Goal: Information Seeking & Learning: Learn about a topic

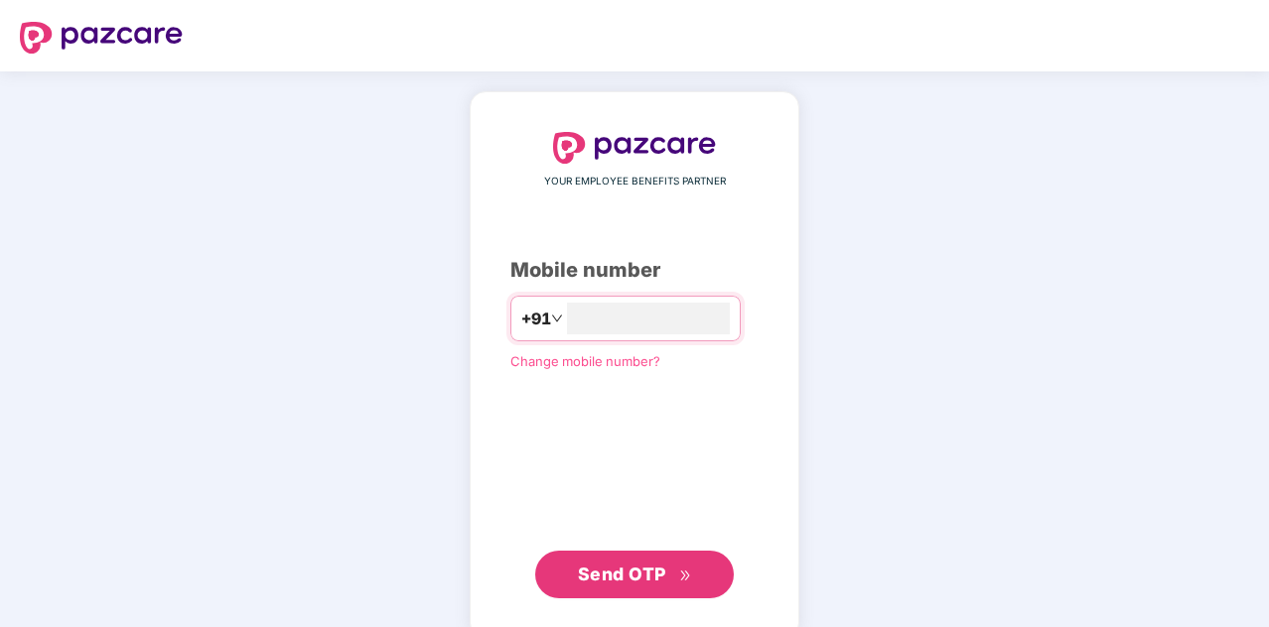
type input "**********"
click at [598, 579] on span "Send OTP" at bounding box center [622, 572] width 88 height 21
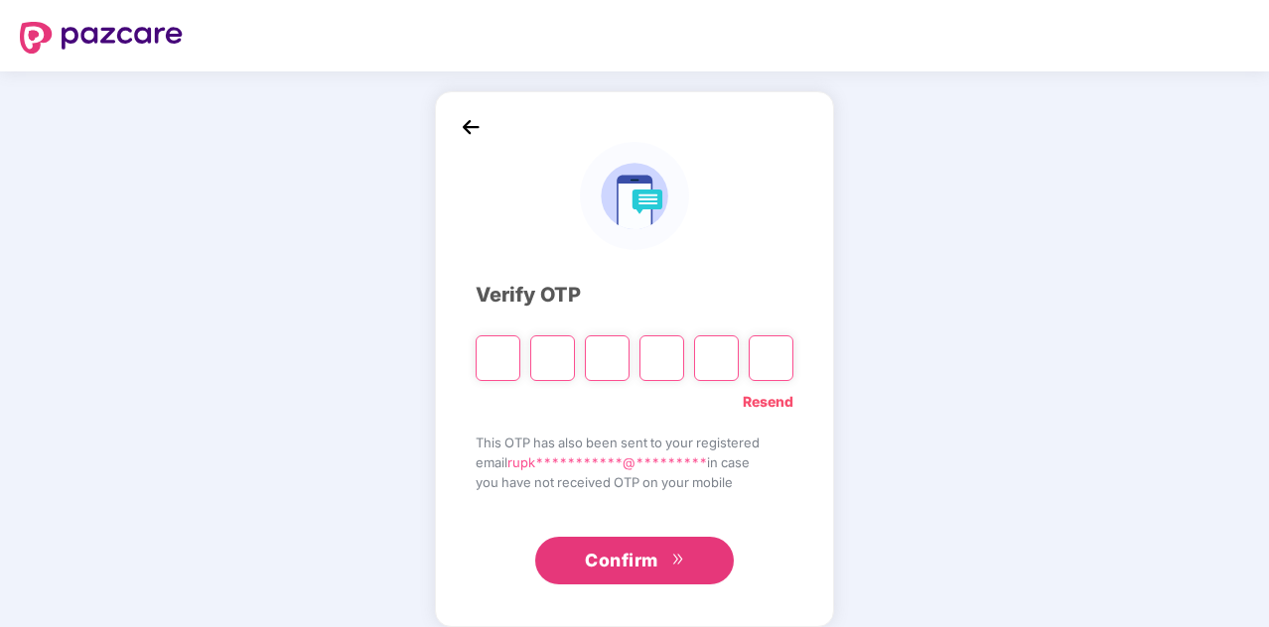
type input "*"
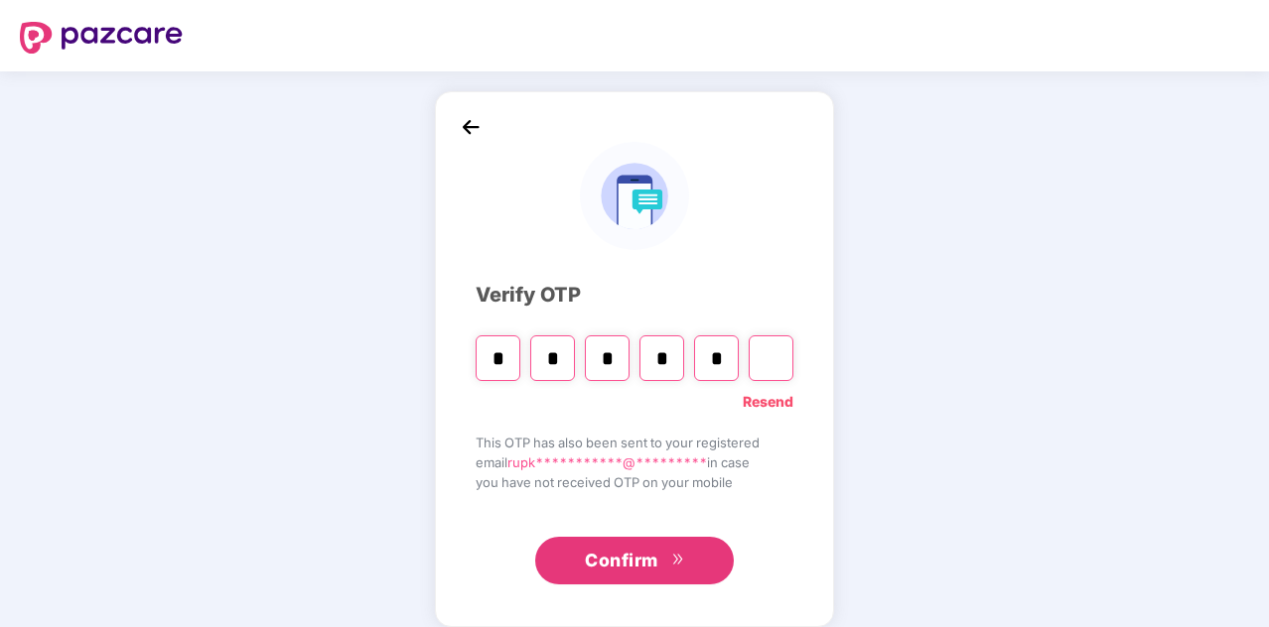
type input "*"
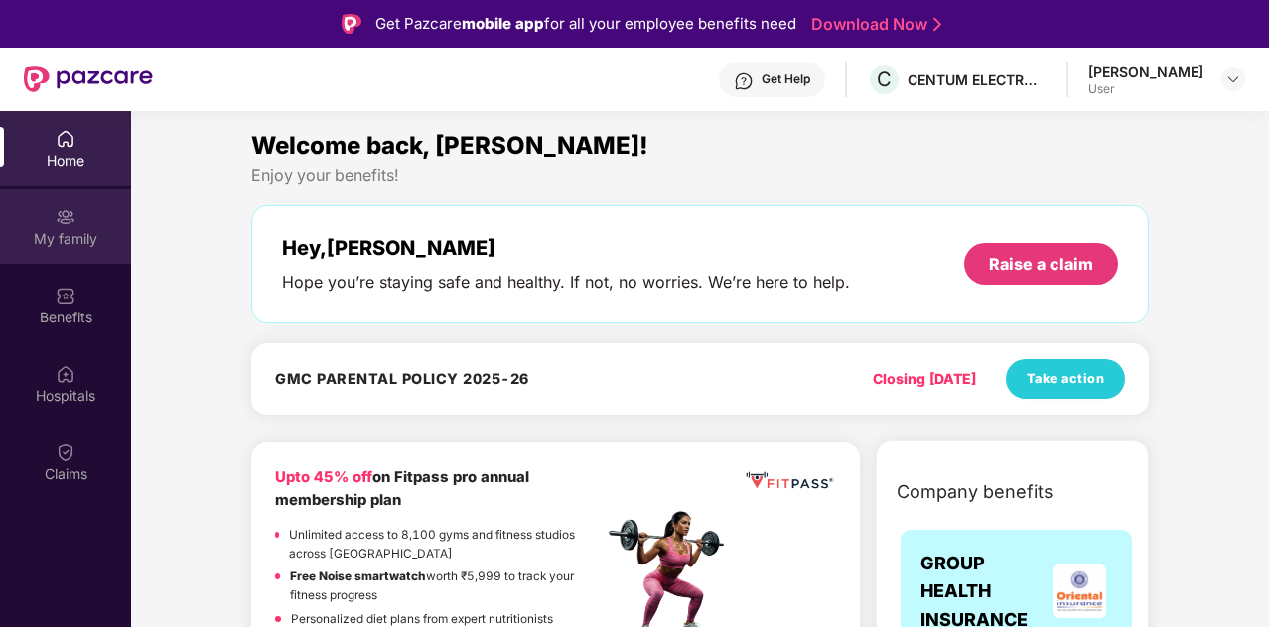
click at [62, 237] on div "My family" at bounding box center [65, 239] width 131 height 20
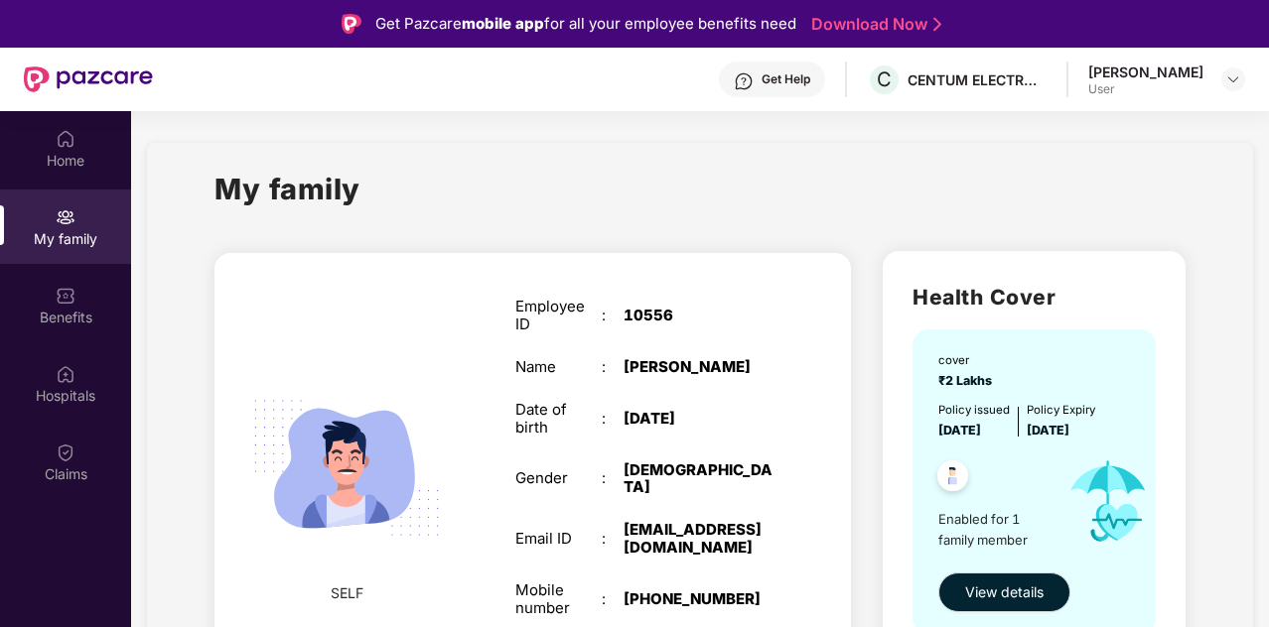
scroll to position [48, 0]
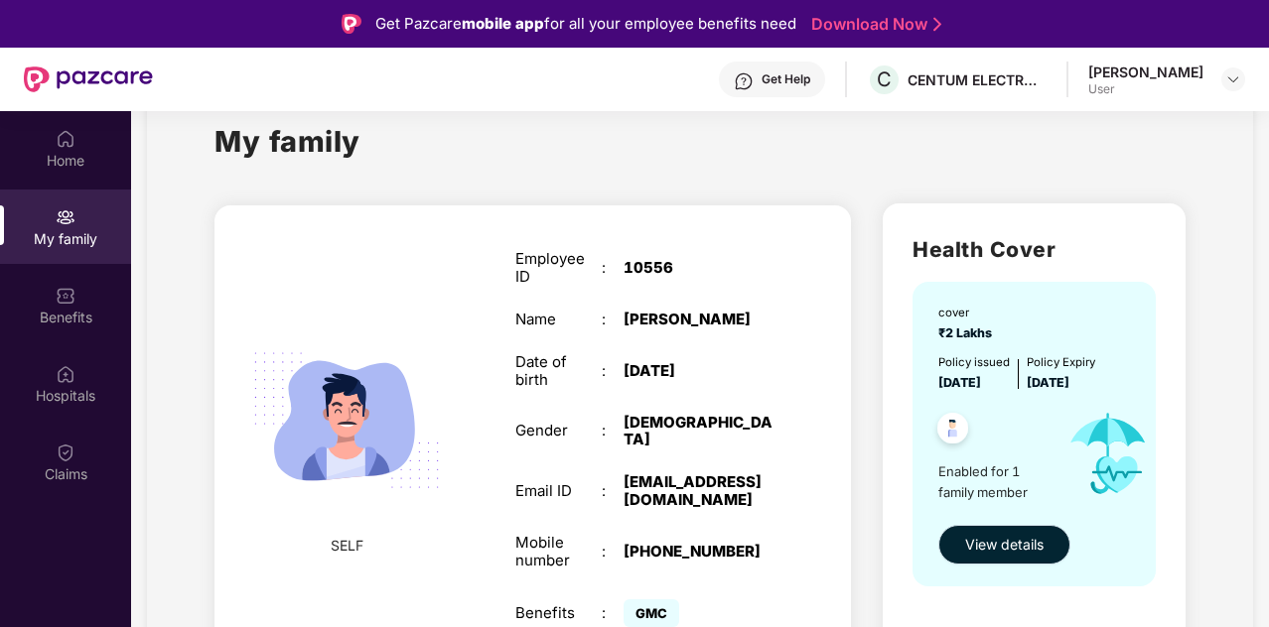
click at [983, 538] on span "View details" at bounding box center [1004, 545] width 78 height 22
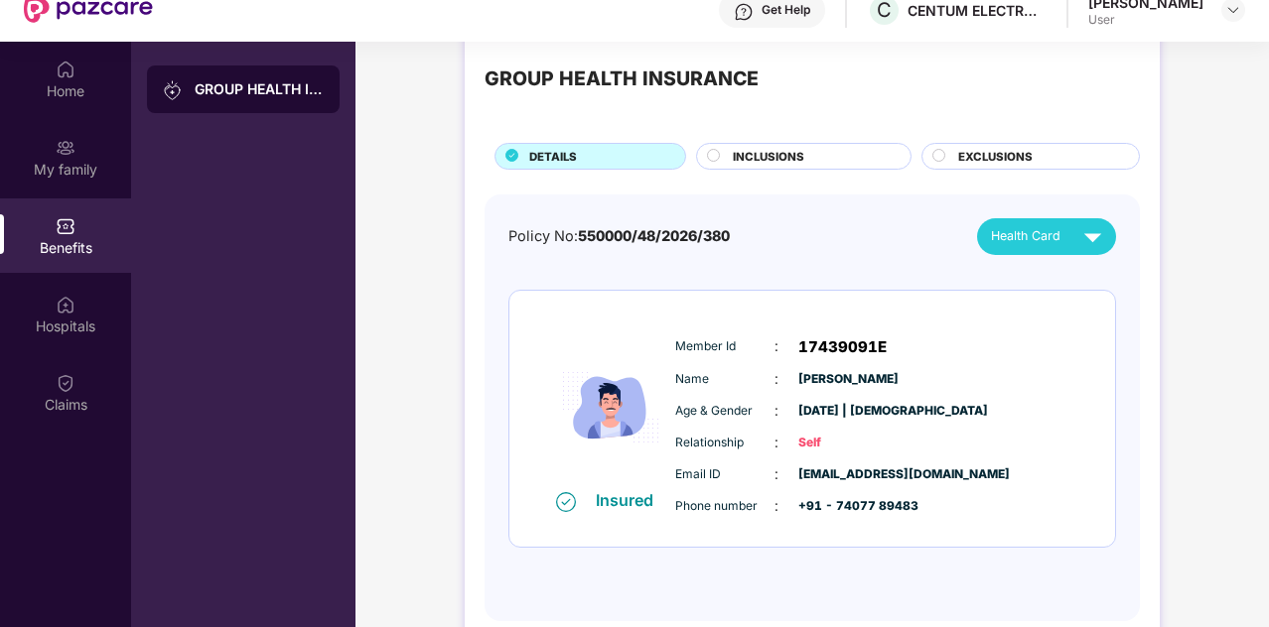
scroll to position [111, 0]
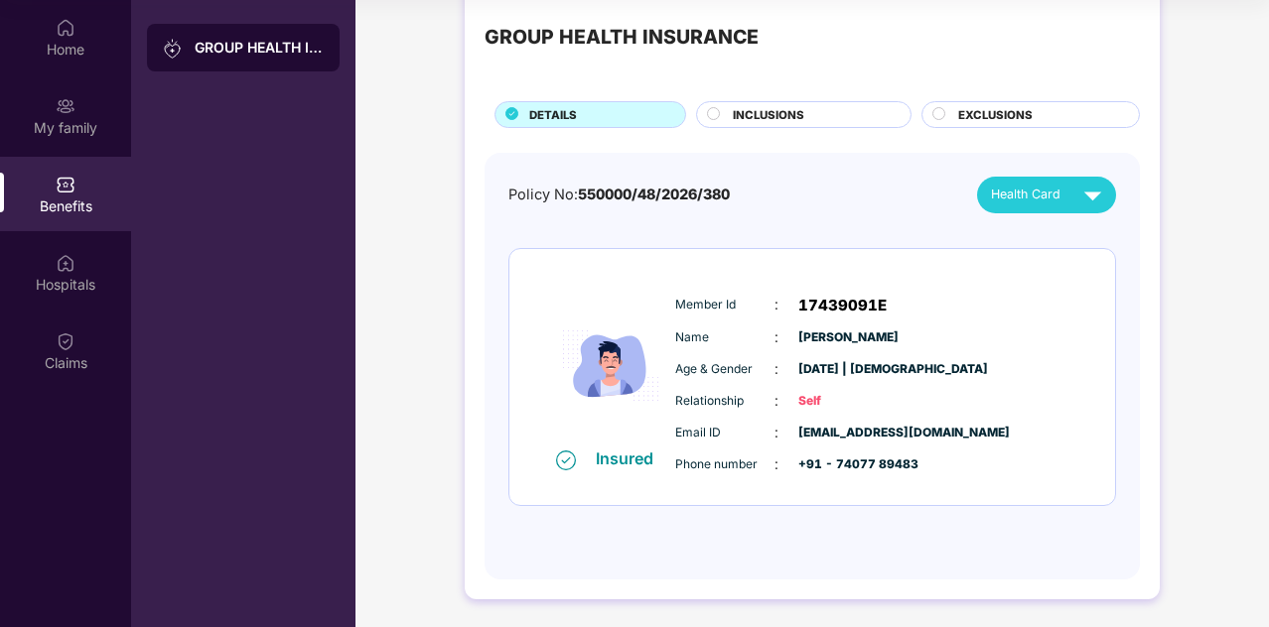
click at [742, 114] on span "INCLUSIONS" at bounding box center [768, 115] width 71 height 18
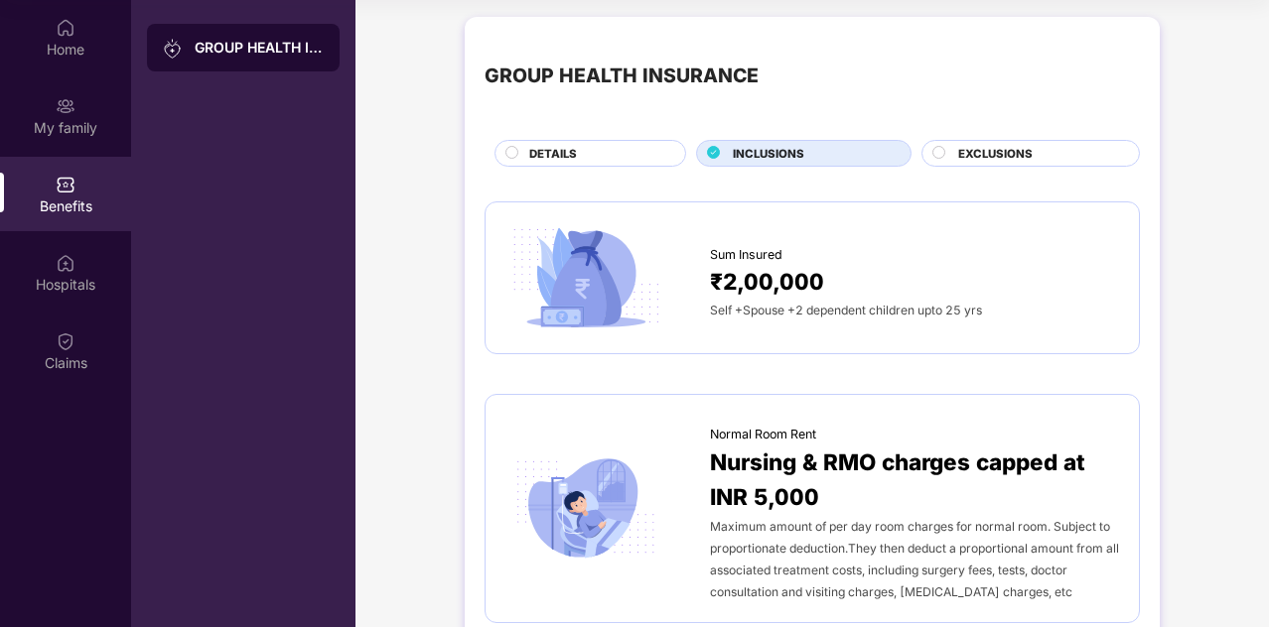
scroll to position [0, 0]
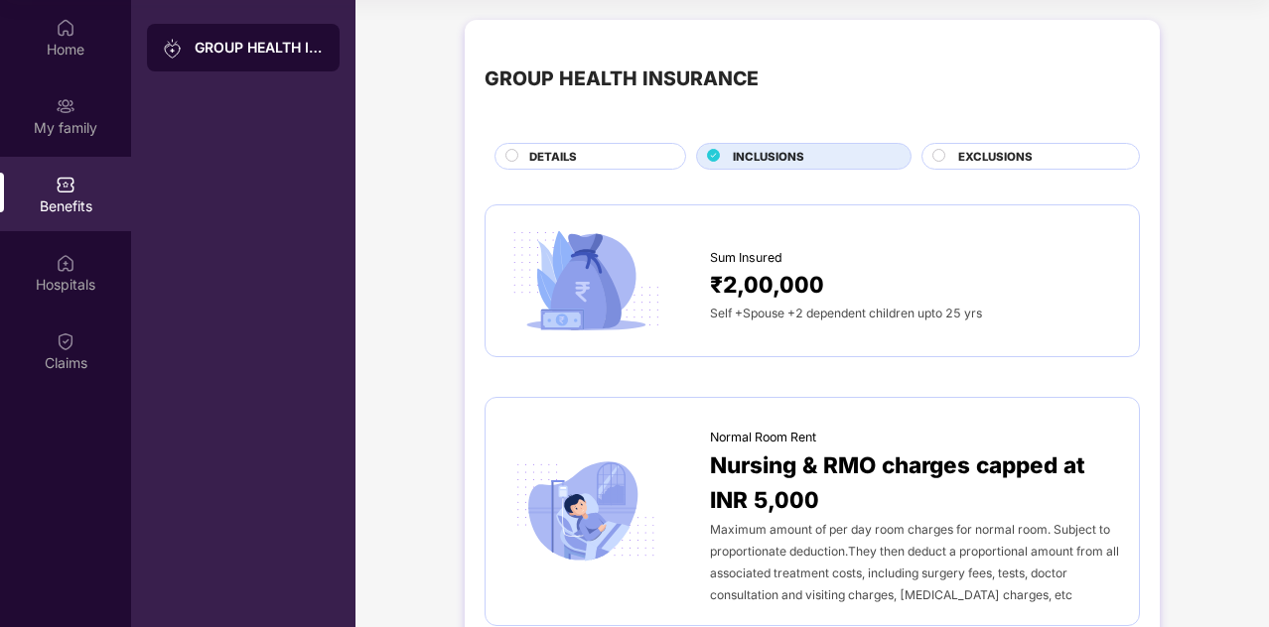
click at [1027, 144] on div "EXCLUSIONS" at bounding box center [1030, 156] width 218 height 27
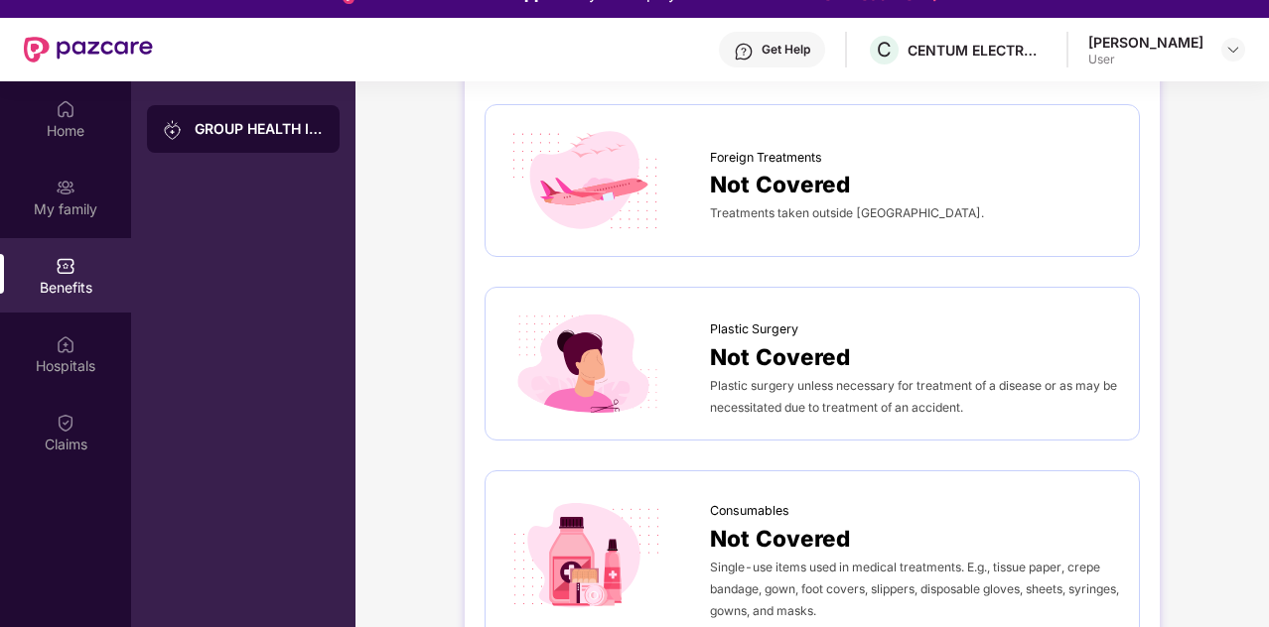
scroll to position [910, 0]
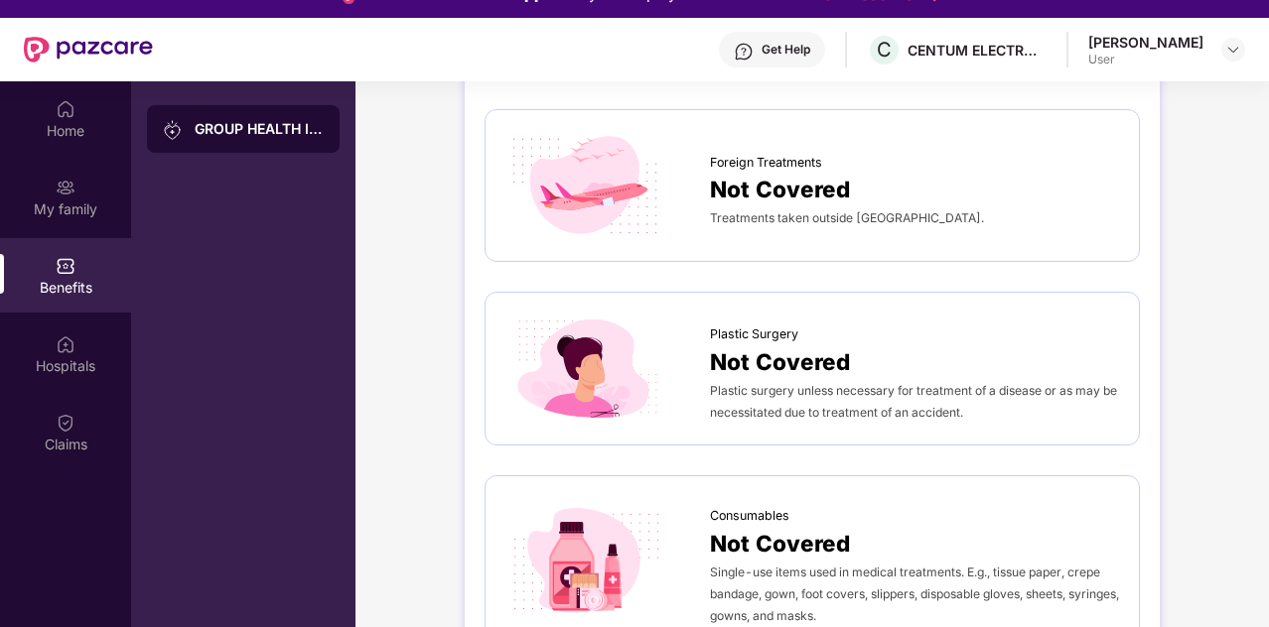
click at [1091, 439] on div "Plastic Surgery Not Covered Plastic surgery unless necessary for treatment of a…" at bounding box center [812, 369] width 655 height 154
click at [1092, 476] on div "Consumables Not Covered Single-use items used in medical treatments. E.g., tiss…" at bounding box center [812, 562] width 655 height 172
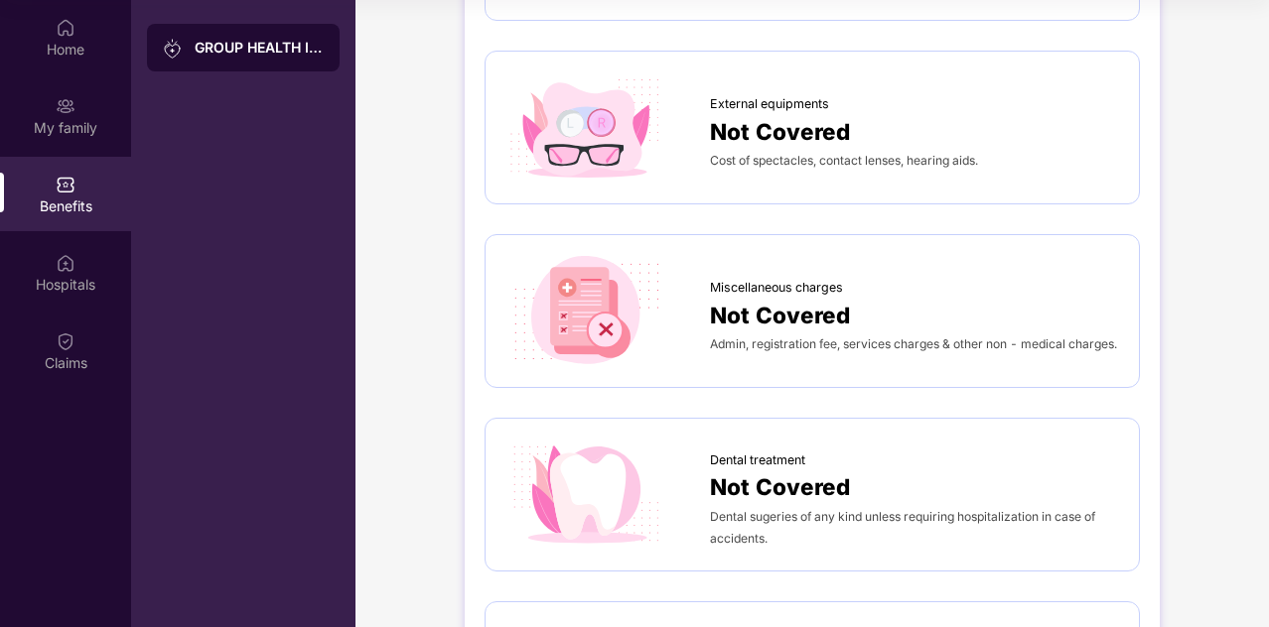
scroll to position [0, 0]
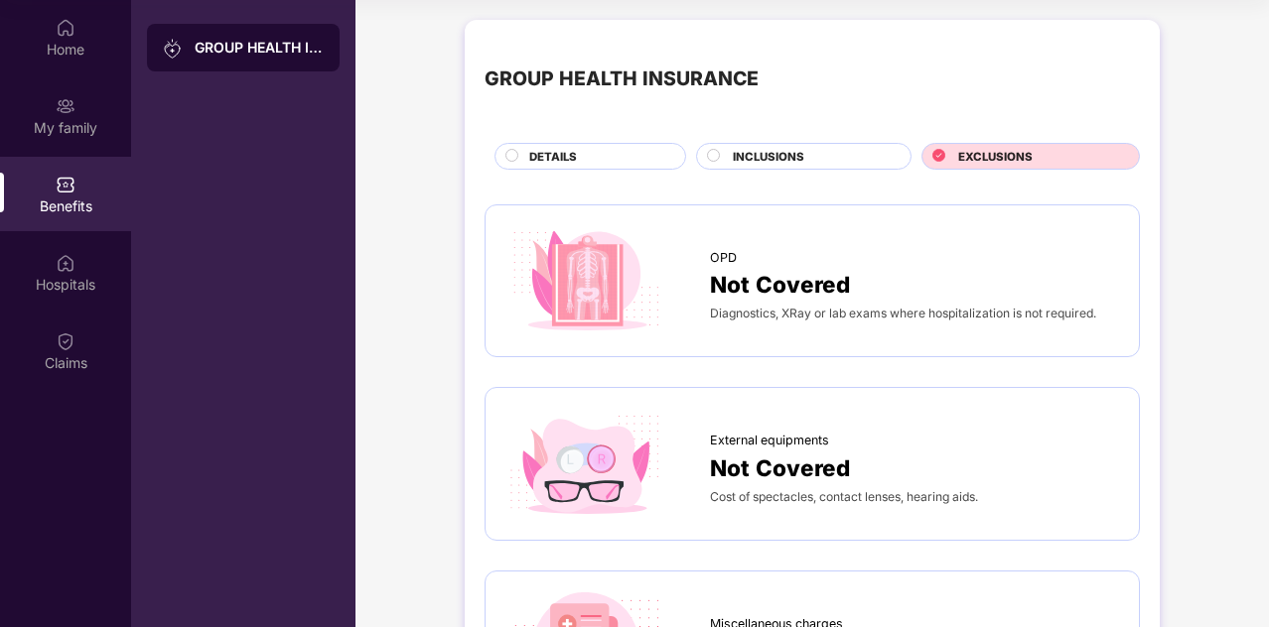
click at [825, 159] on div "INCLUSIONS" at bounding box center [812, 158] width 178 height 21
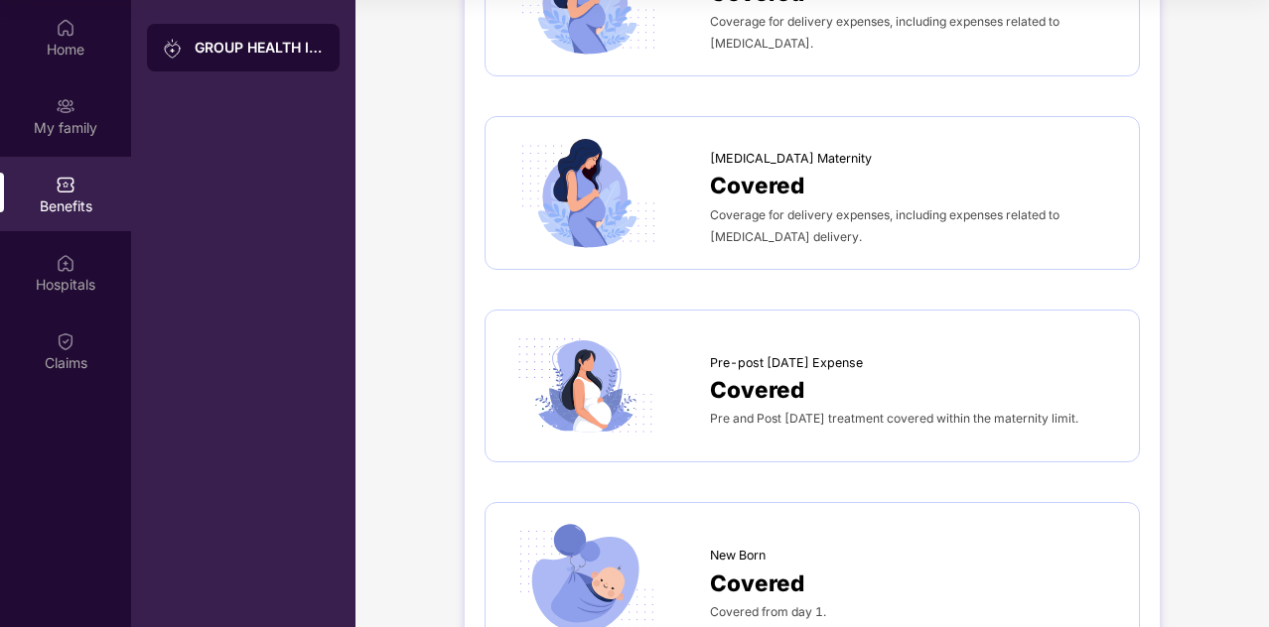
scroll to position [2400, 0]
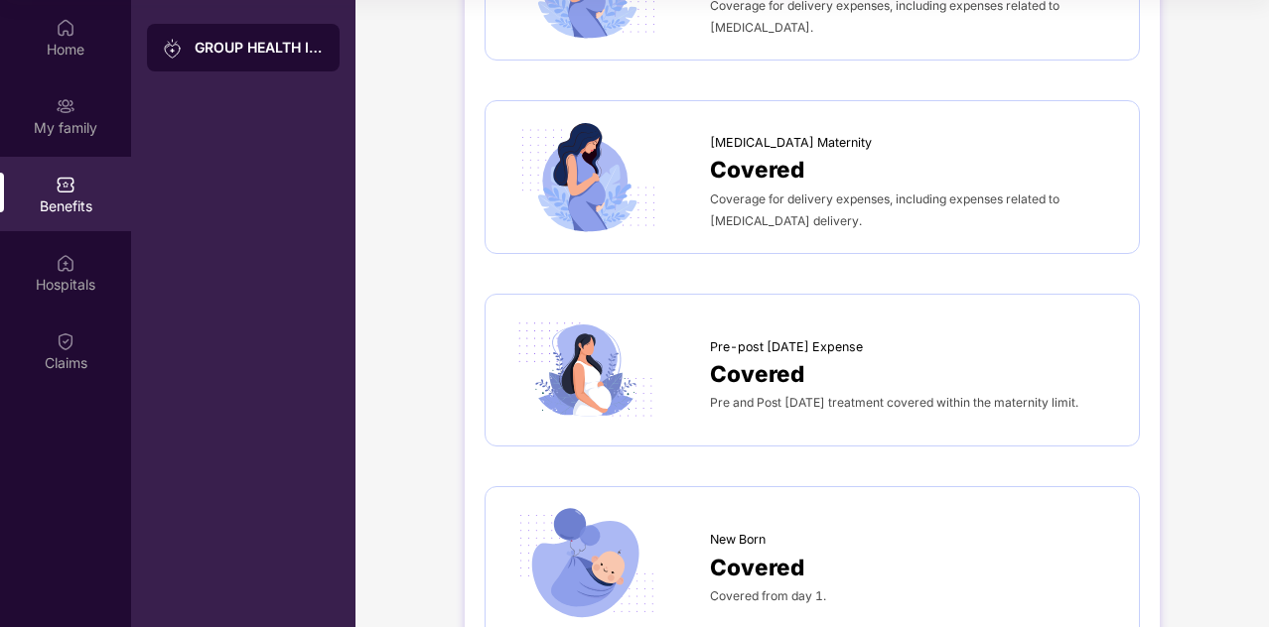
click at [212, 38] on div "GROUP HEALTH INSURANCE" at bounding box center [259, 48] width 129 height 20
click at [304, 35] on div "GROUP HEALTH INSURANCE" at bounding box center [243, 48] width 193 height 48
click at [79, 122] on div "My family" at bounding box center [65, 128] width 131 height 20
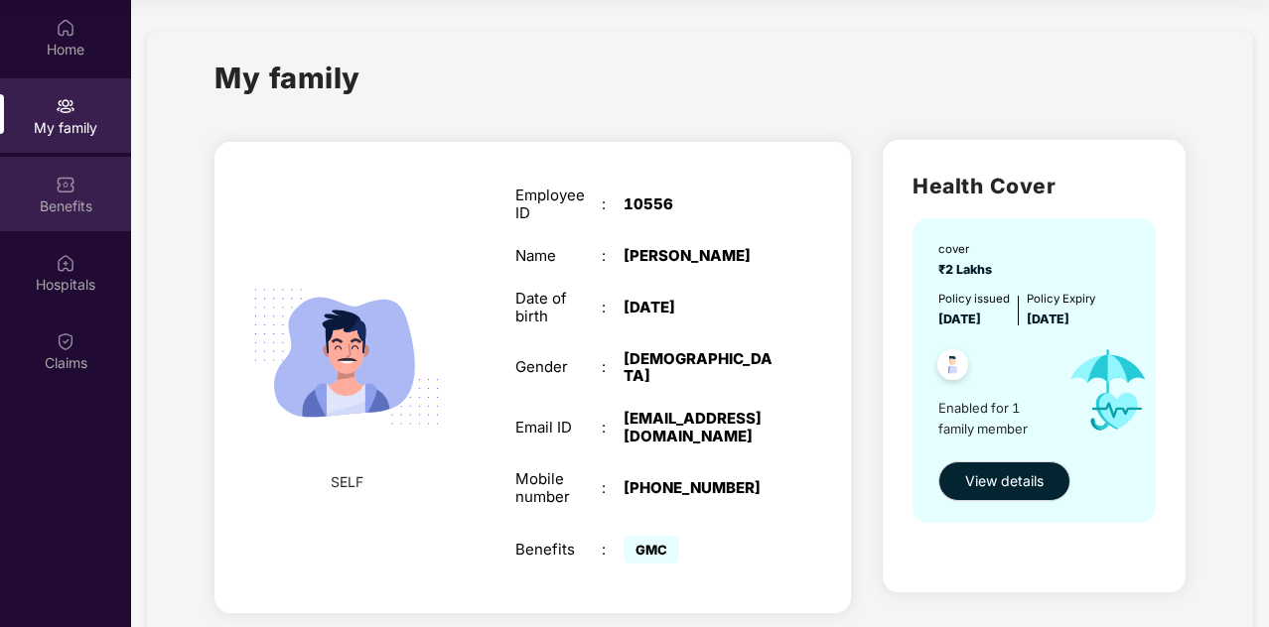
click at [62, 194] on img at bounding box center [66, 185] width 20 height 20
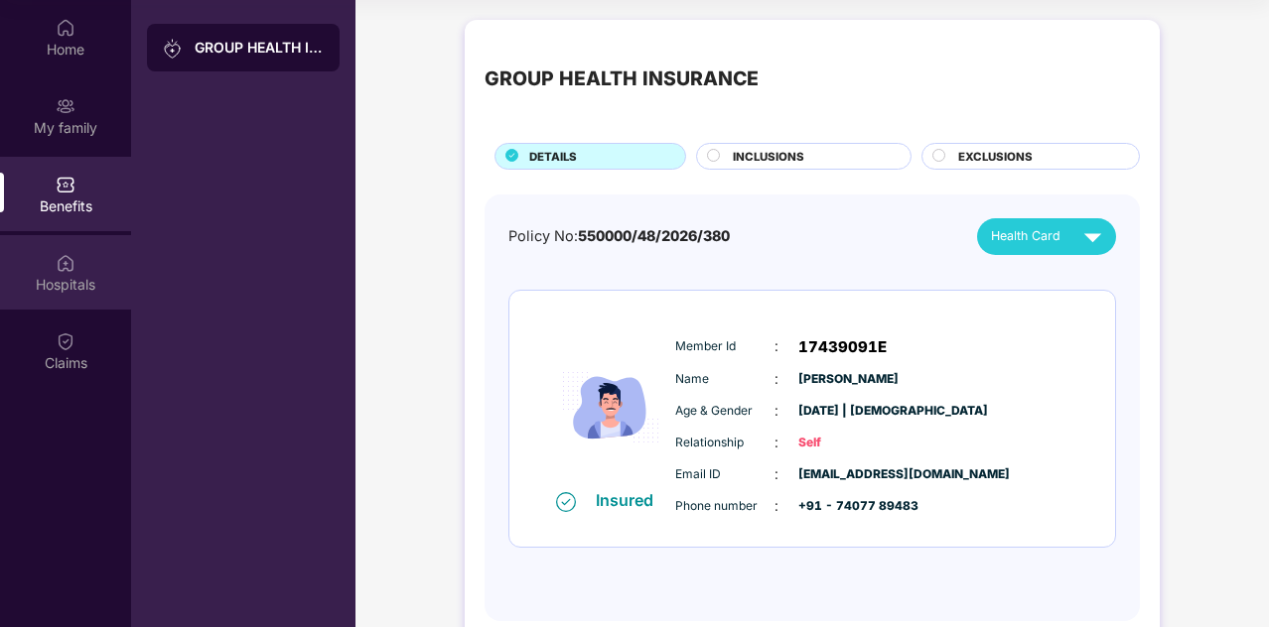
click at [55, 265] on div "Hospitals" at bounding box center [65, 272] width 131 height 74
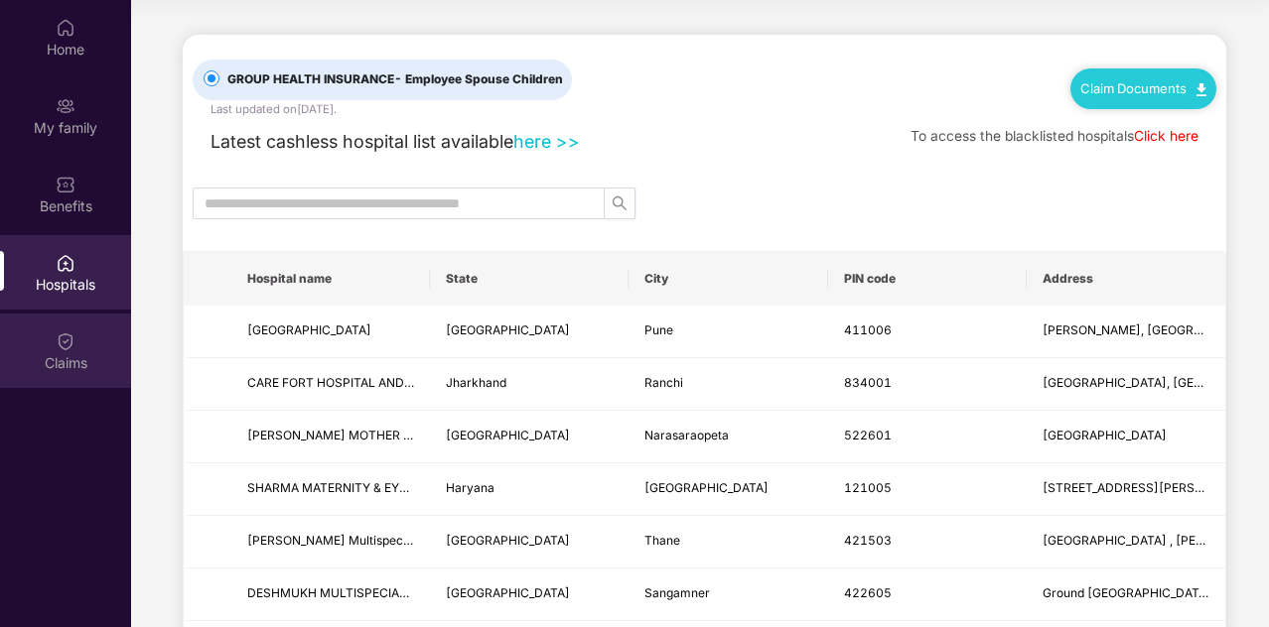
click at [55, 339] on div "Claims" at bounding box center [65, 351] width 131 height 74
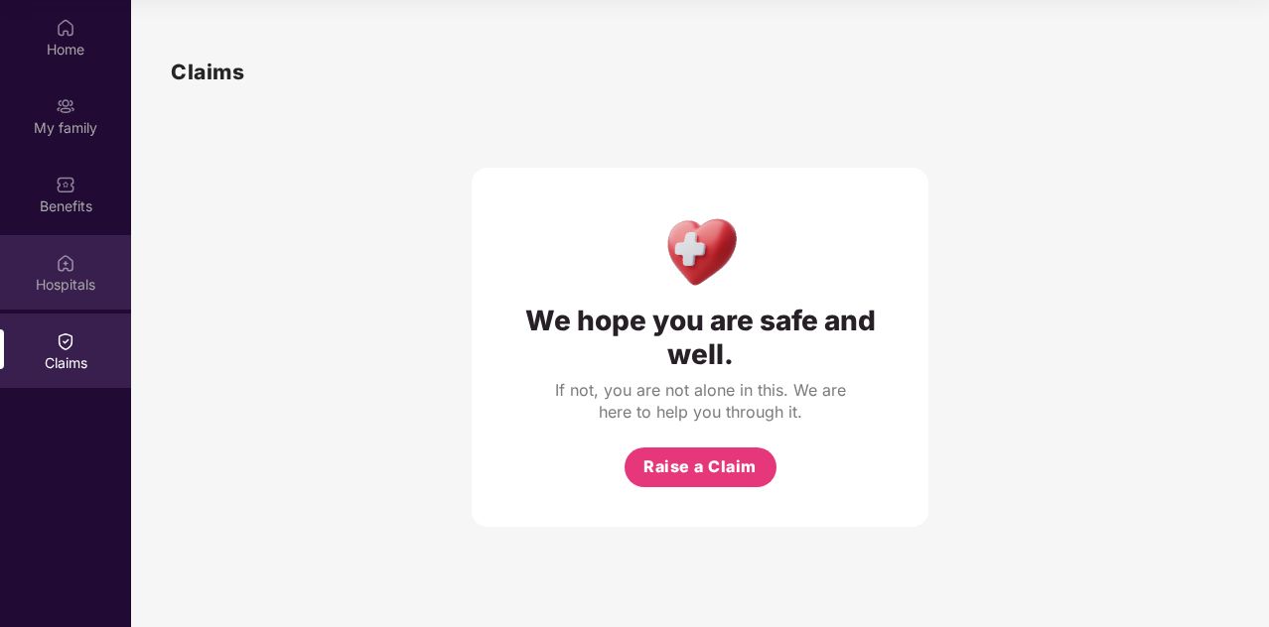
click at [62, 283] on div "Hospitals" at bounding box center [65, 285] width 131 height 20
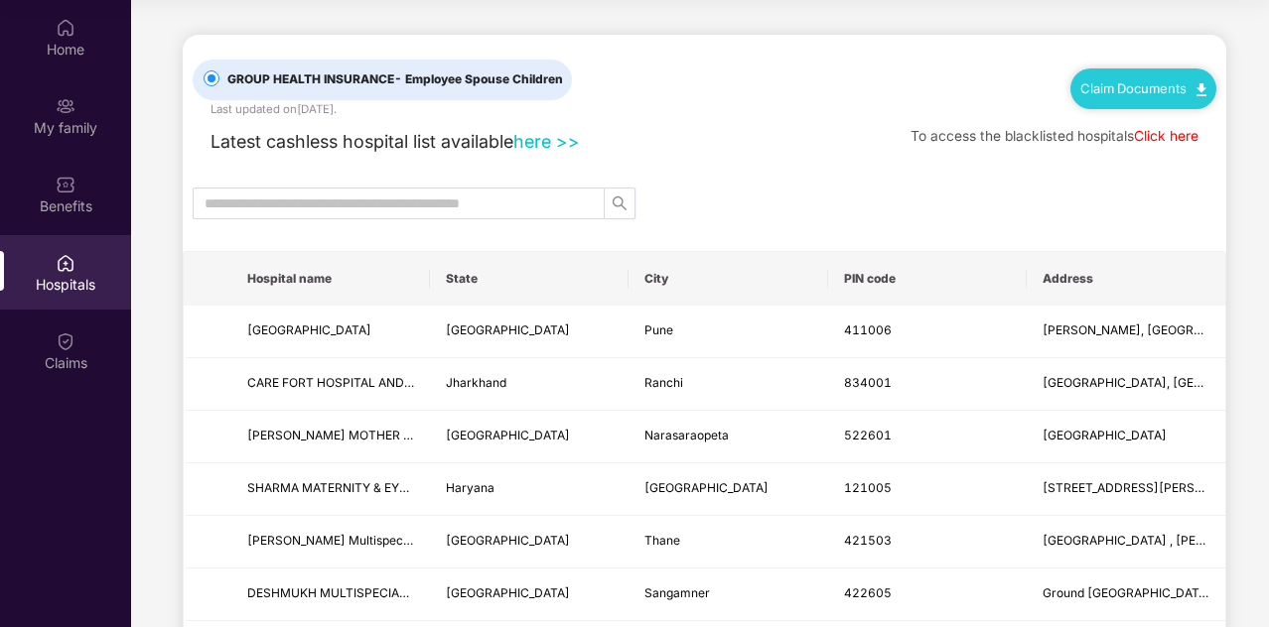
click at [1095, 70] on div "Claim Documents" at bounding box center [1143, 89] width 146 height 40
click at [1199, 86] on img at bounding box center [1201, 89] width 10 height 13
click at [64, 126] on div "My family" at bounding box center [65, 128] width 131 height 20
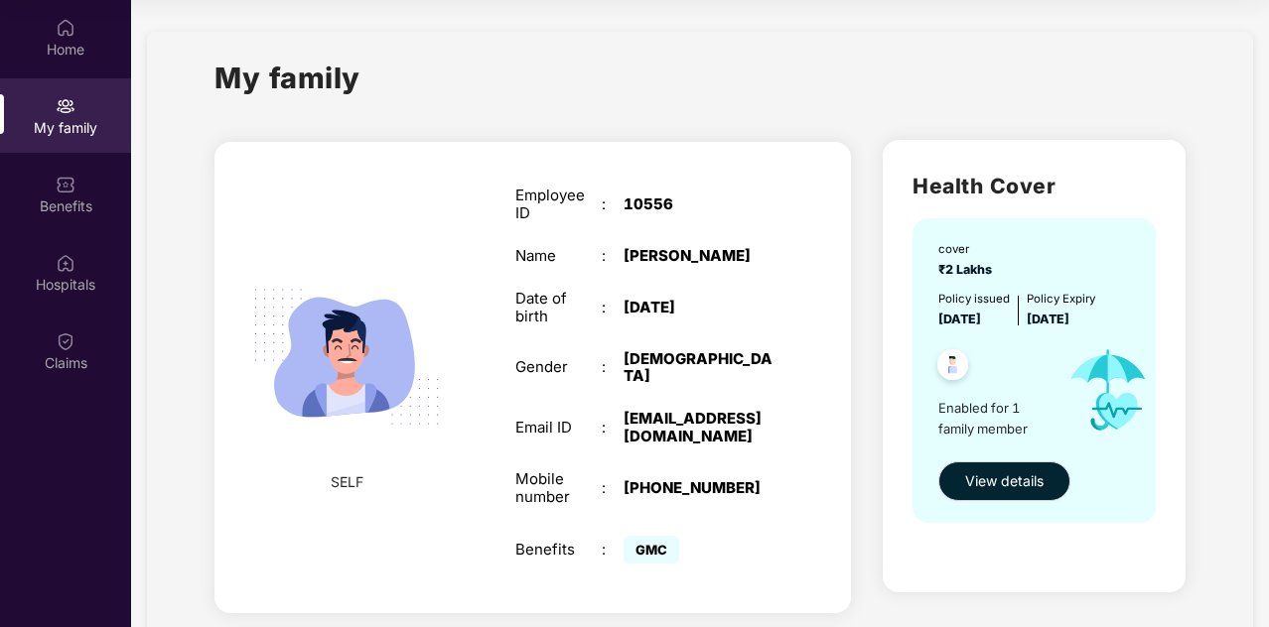
scroll to position [48, 0]
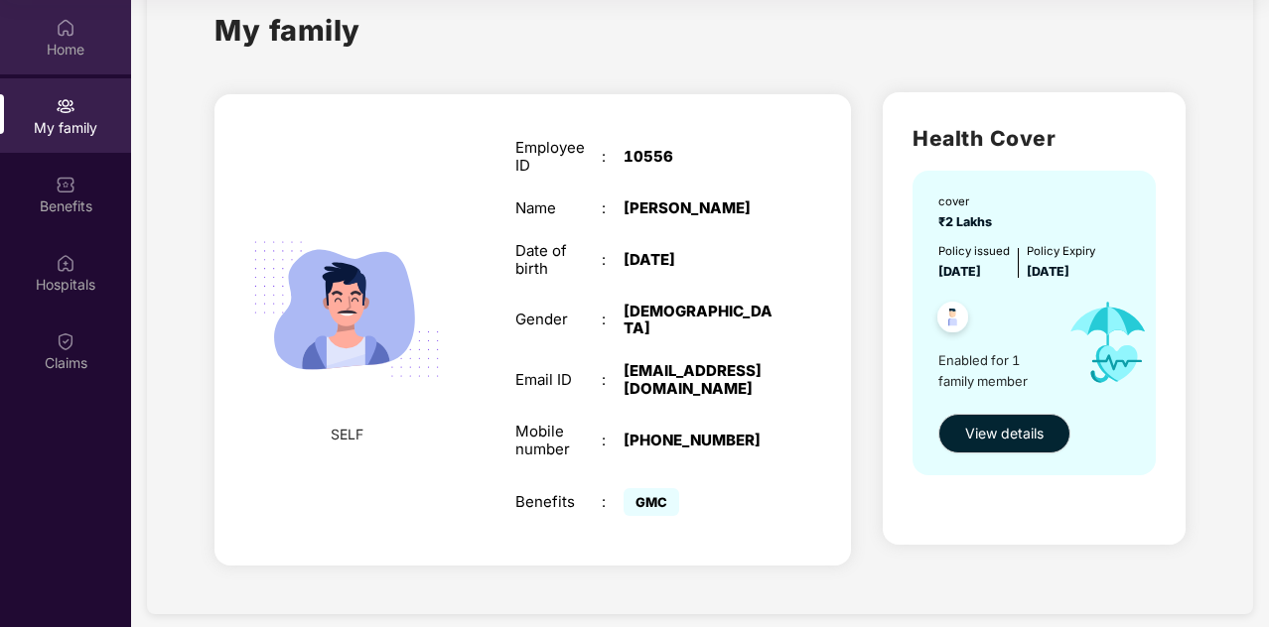
click at [81, 56] on div "Home" at bounding box center [65, 50] width 131 height 20
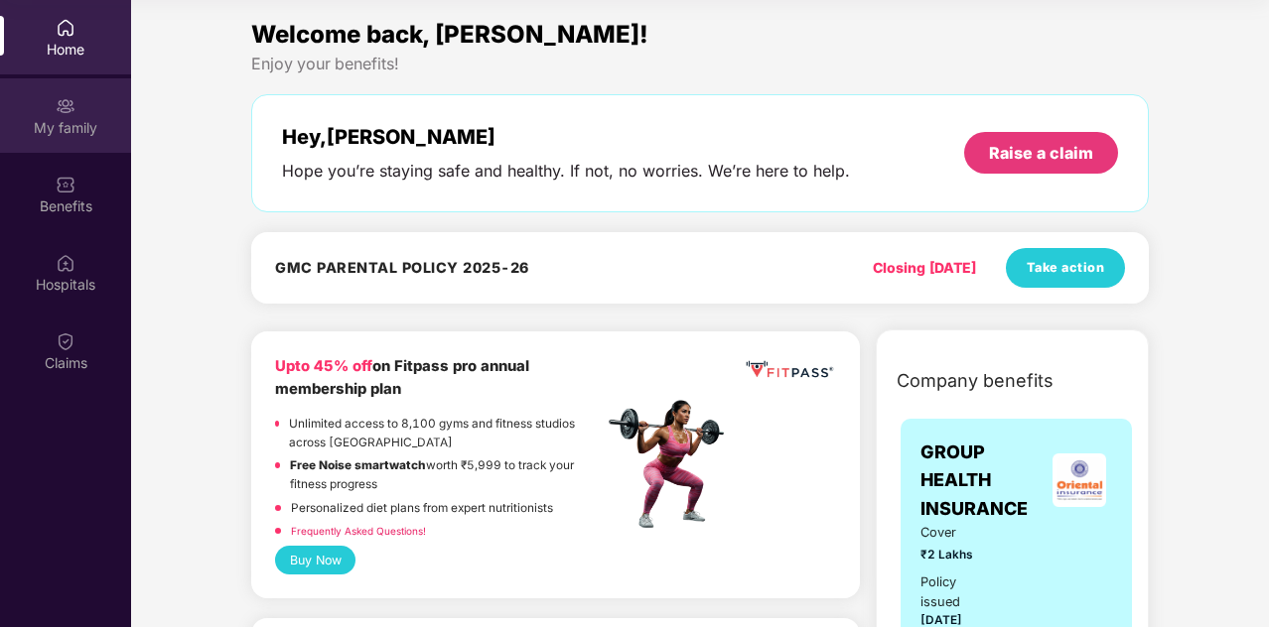
click at [79, 118] on div "My family" at bounding box center [65, 128] width 131 height 20
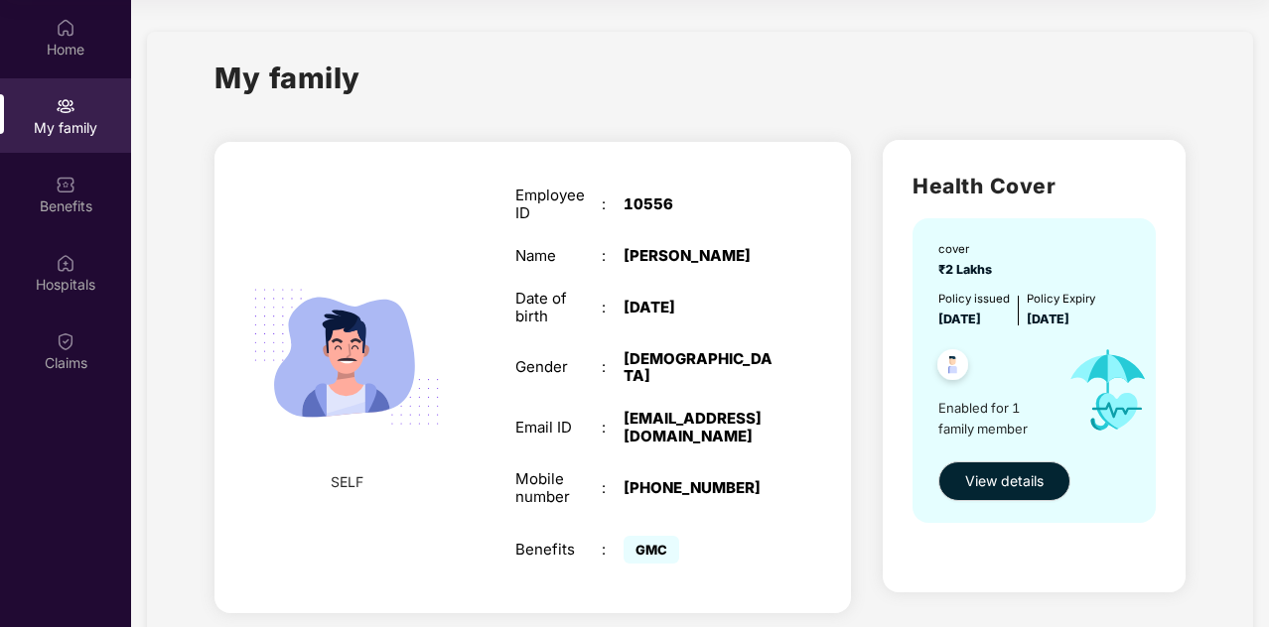
scroll to position [48, 0]
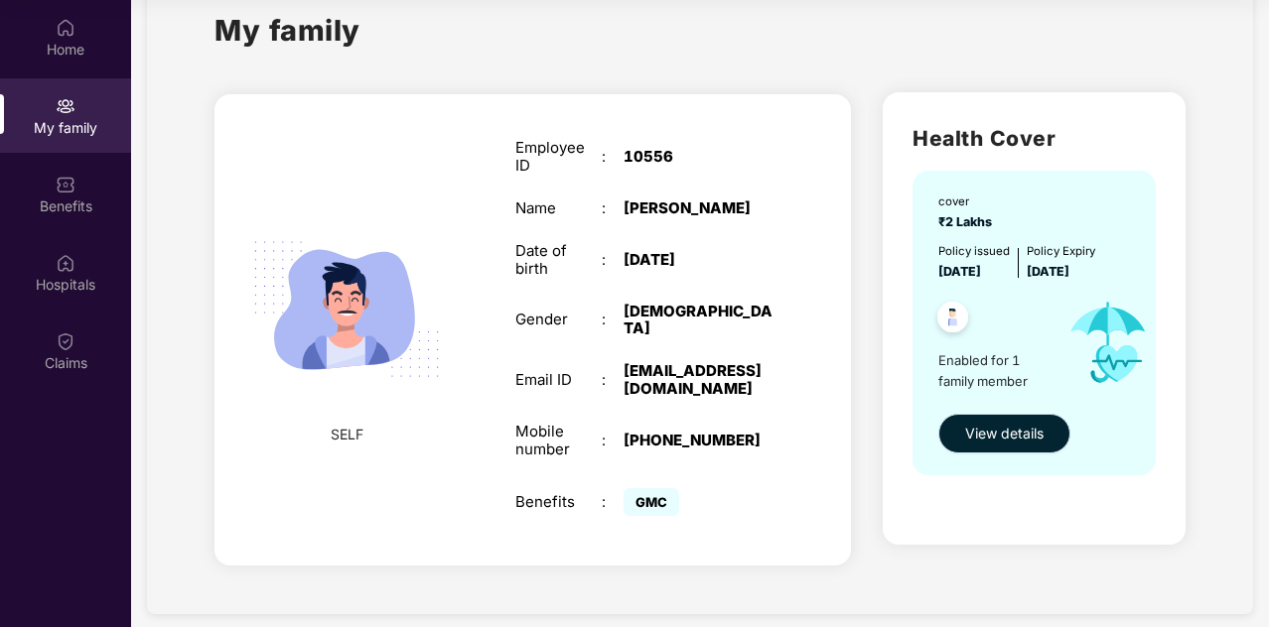
click at [1019, 431] on span "View details" at bounding box center [1004, 434] width 78 height 22
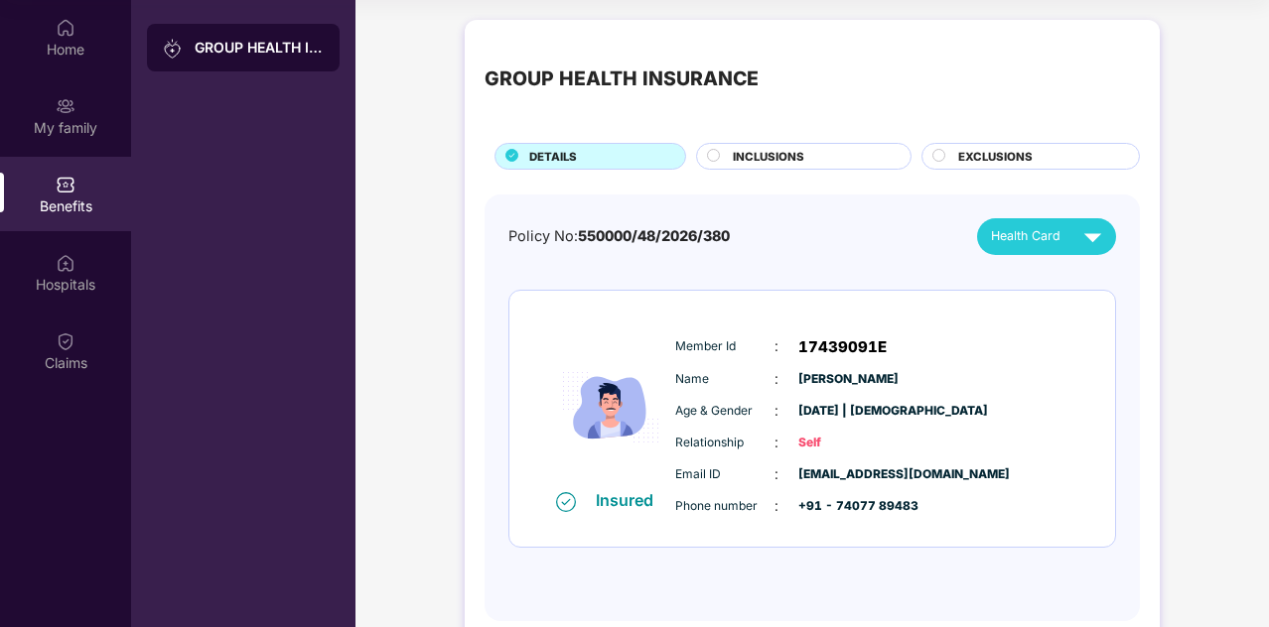
click at [814, 158] on div "INCLUSIONS" at bounding box center [812, 158] width 178 height 21
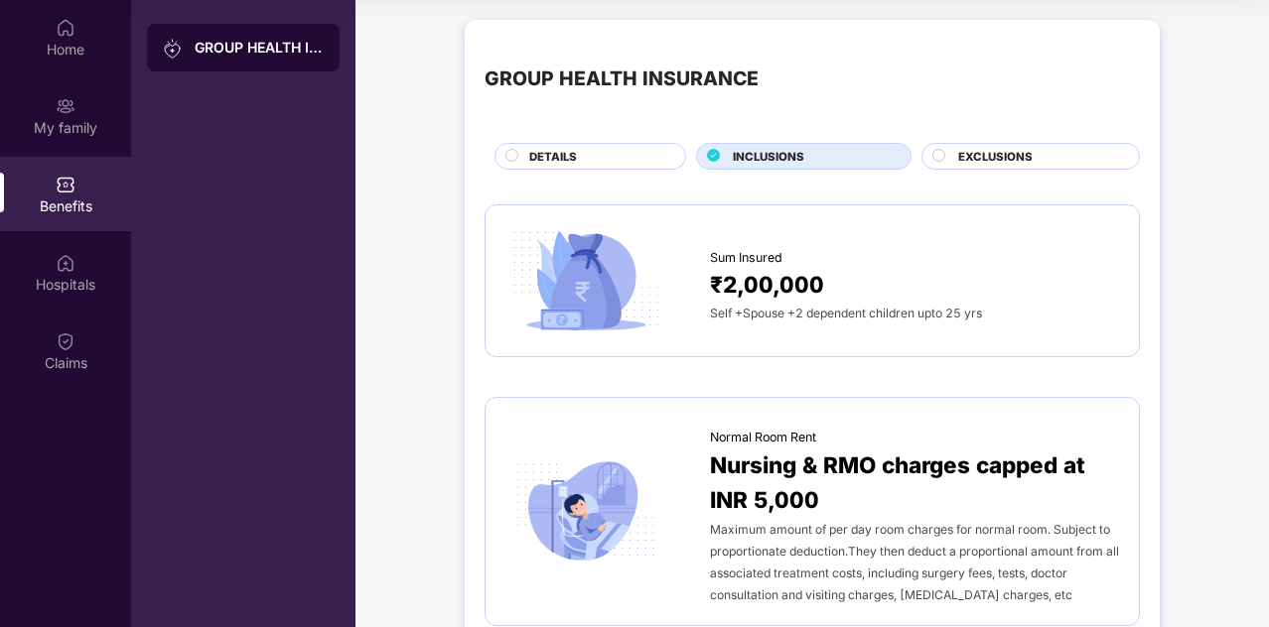
click at [979, 152] on span "EXCLUSIONS" at bounding box center [995, 157] width 74 height 18
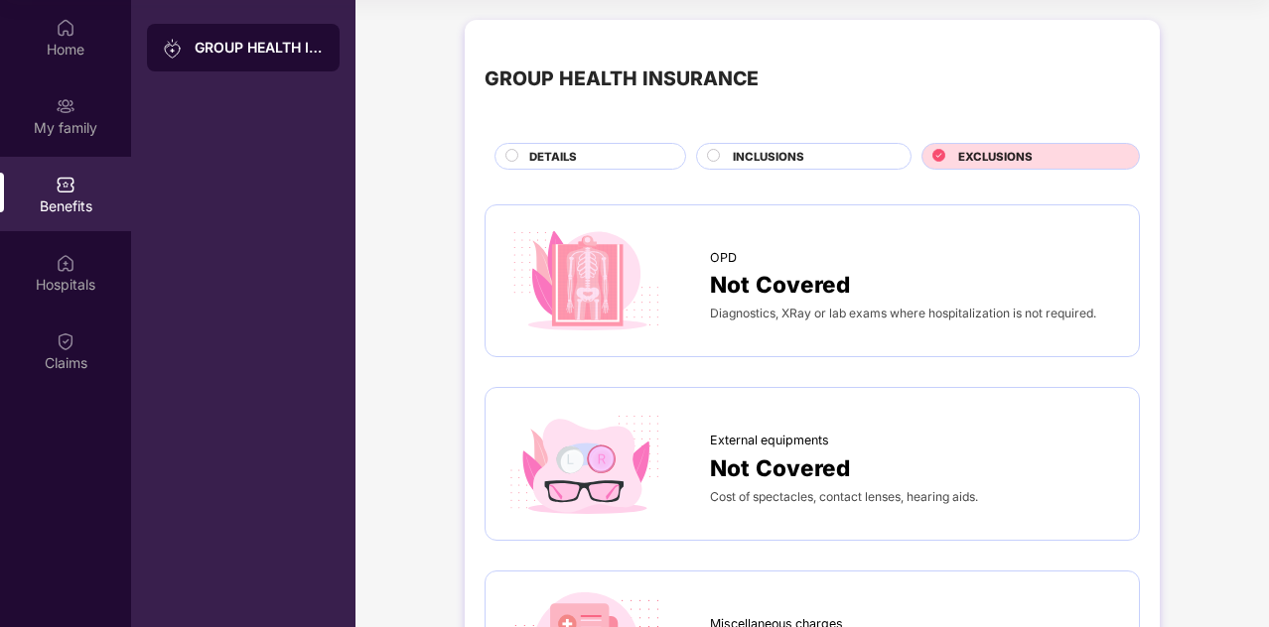
click at [607, 157] on div "DETAILS" at bounding box center [597, 158] width 156 height 21
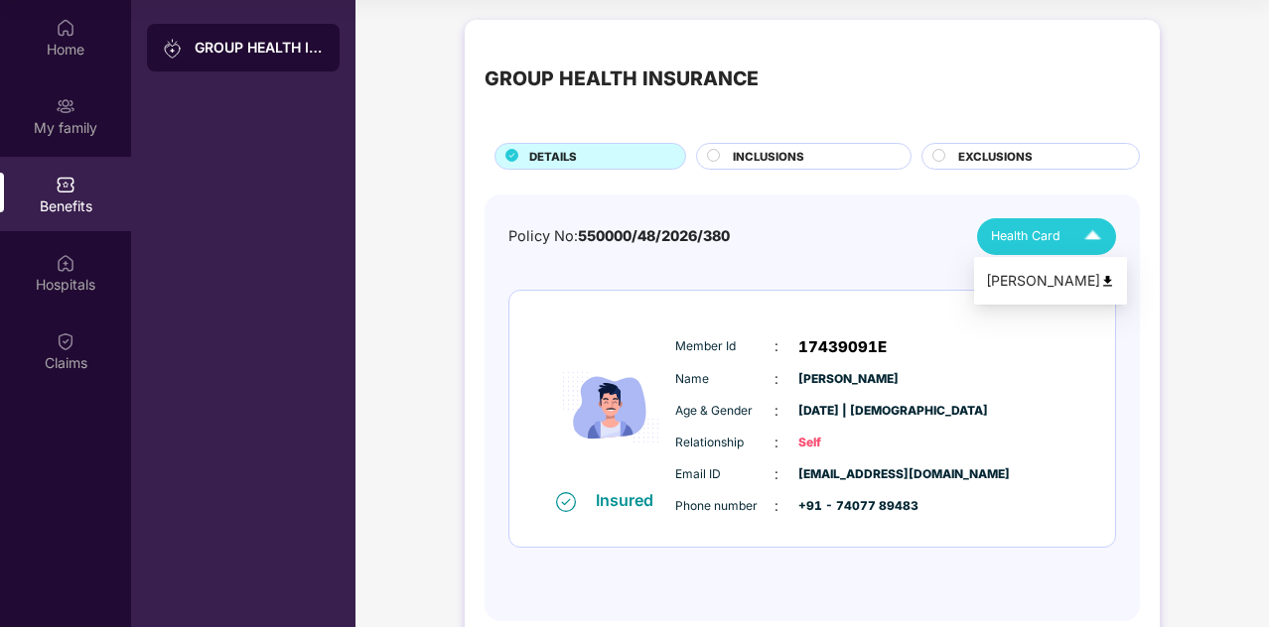
click at [1066, 234] on div "Health Card" at bounding box center [1050, 236] width 119 height 35
click at [1043, 283] on div "[PERSON_NAME]" at bounding box center [1050, 281] width 129 height 22
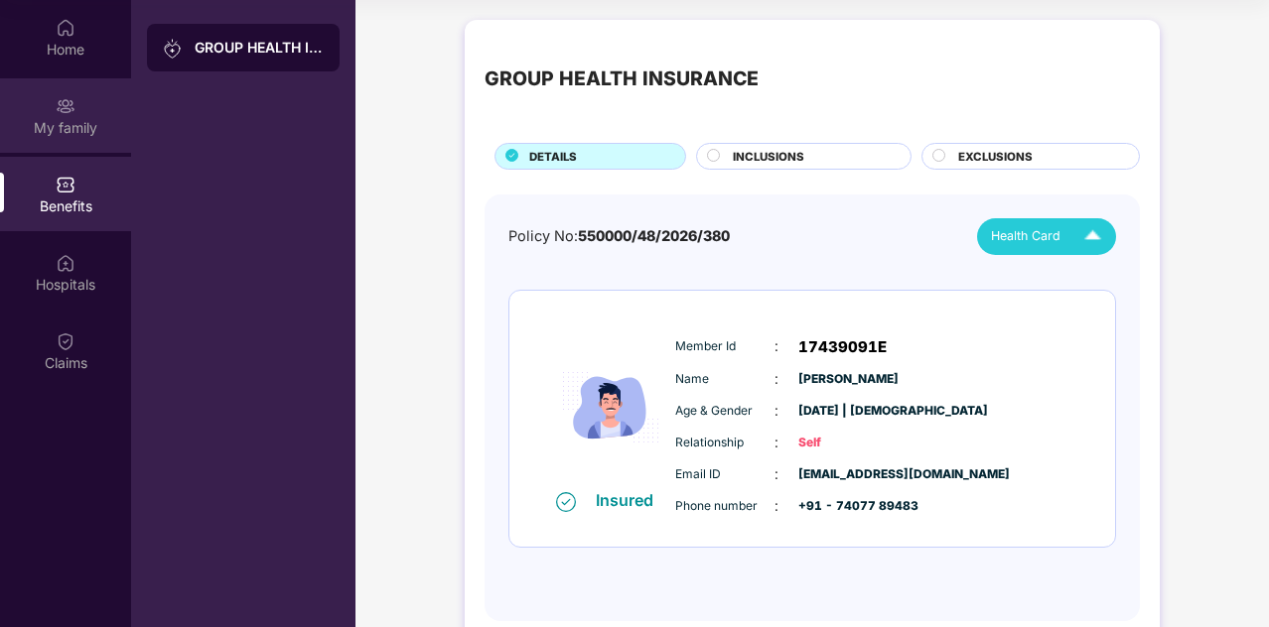
click at [42, 104] on div "My family" at bounding box center [65, 115] width 131 height 74
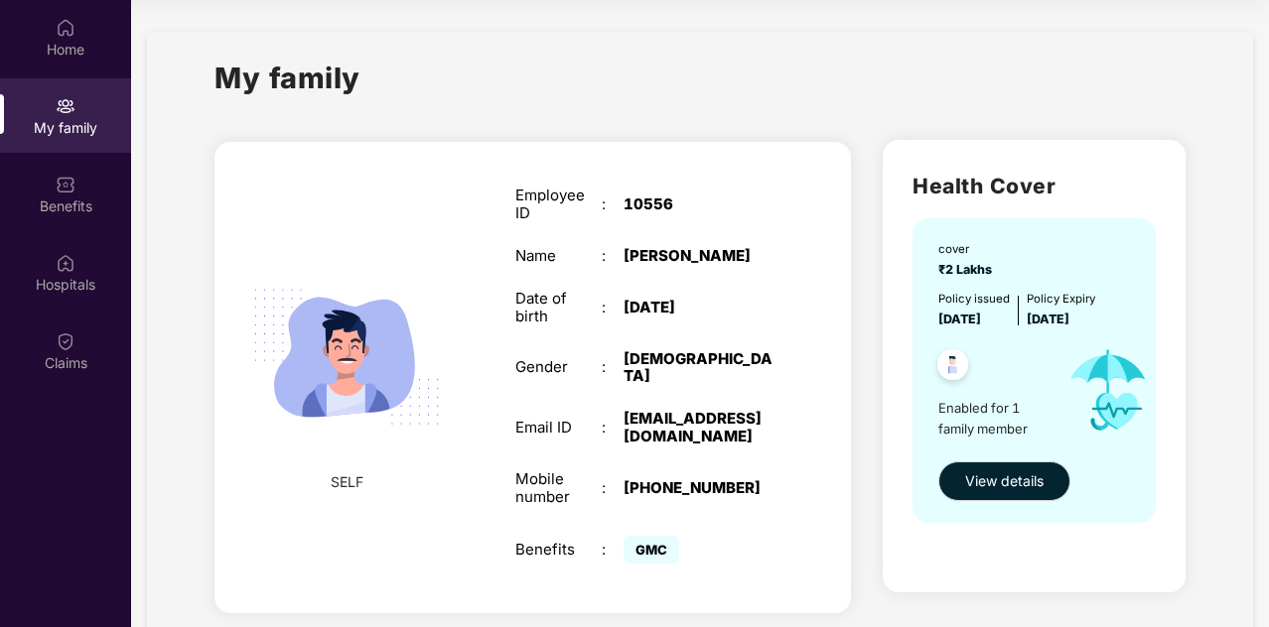
click at [947, 358] on img at bounding box center [952, 368] width 49 height 49
click at [969, 477] on span "View details" at bounding box center [1004, 482] width 78 height 22
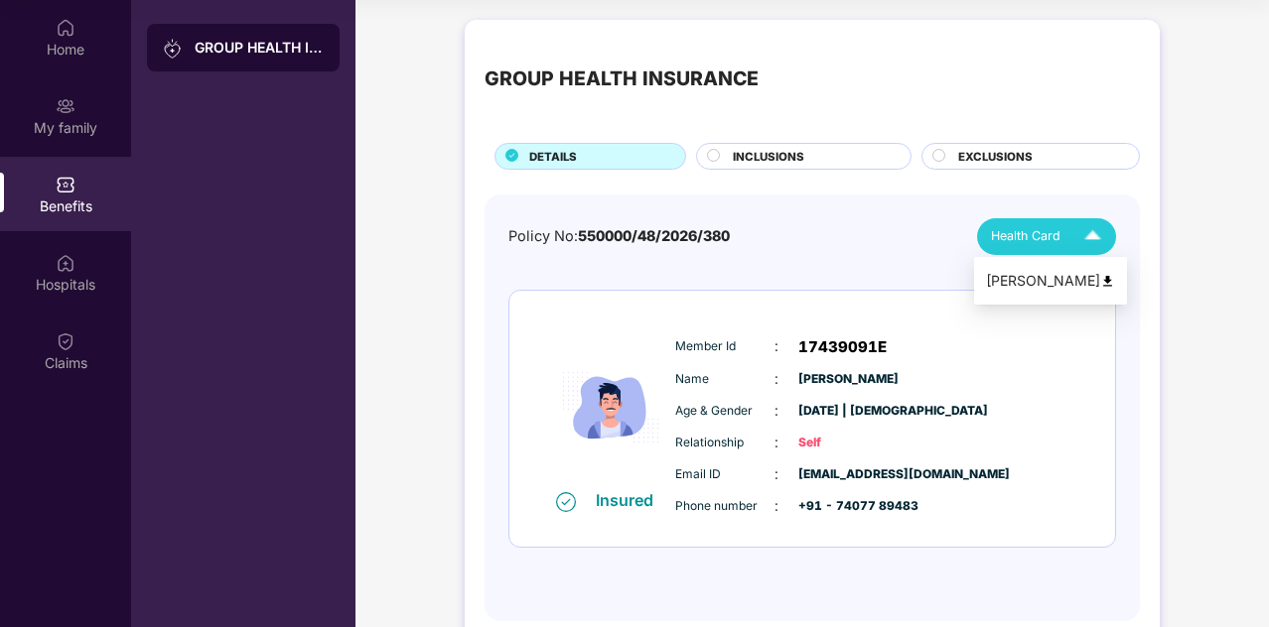
click at [1037, 227] on span "Health Card" at bounding box center [1025, 236] width 69 height 20
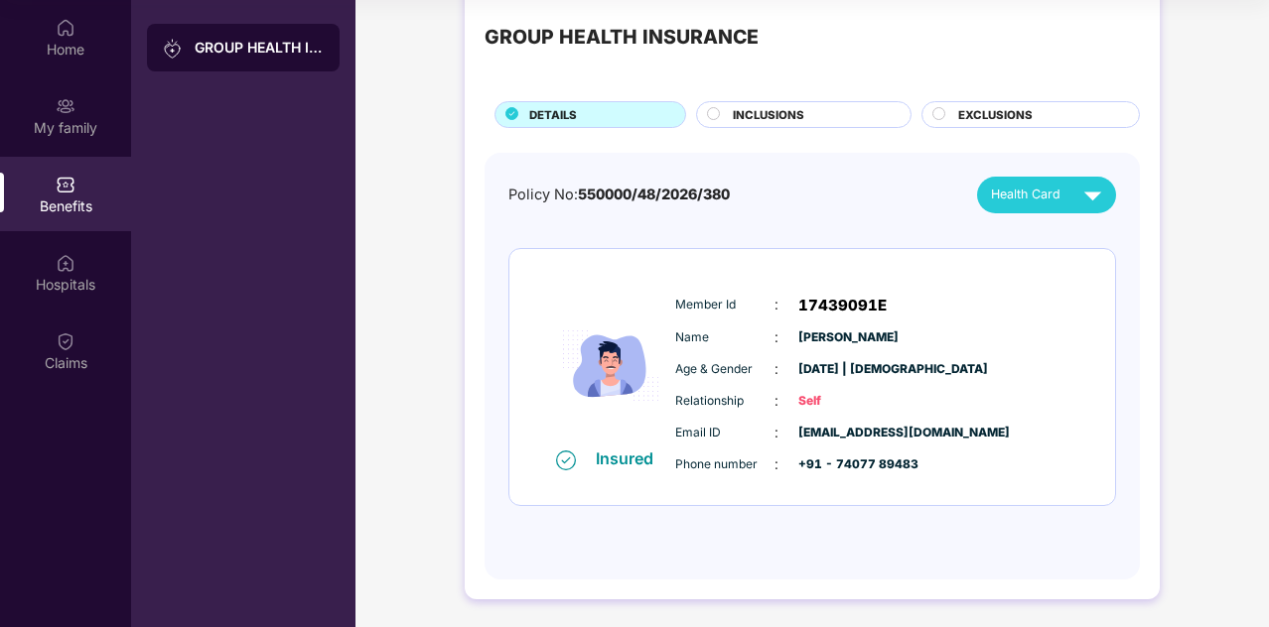
click at [755, 108] on span "INCLUSIONS" at bounding box center [768, 115] width 71 height 18
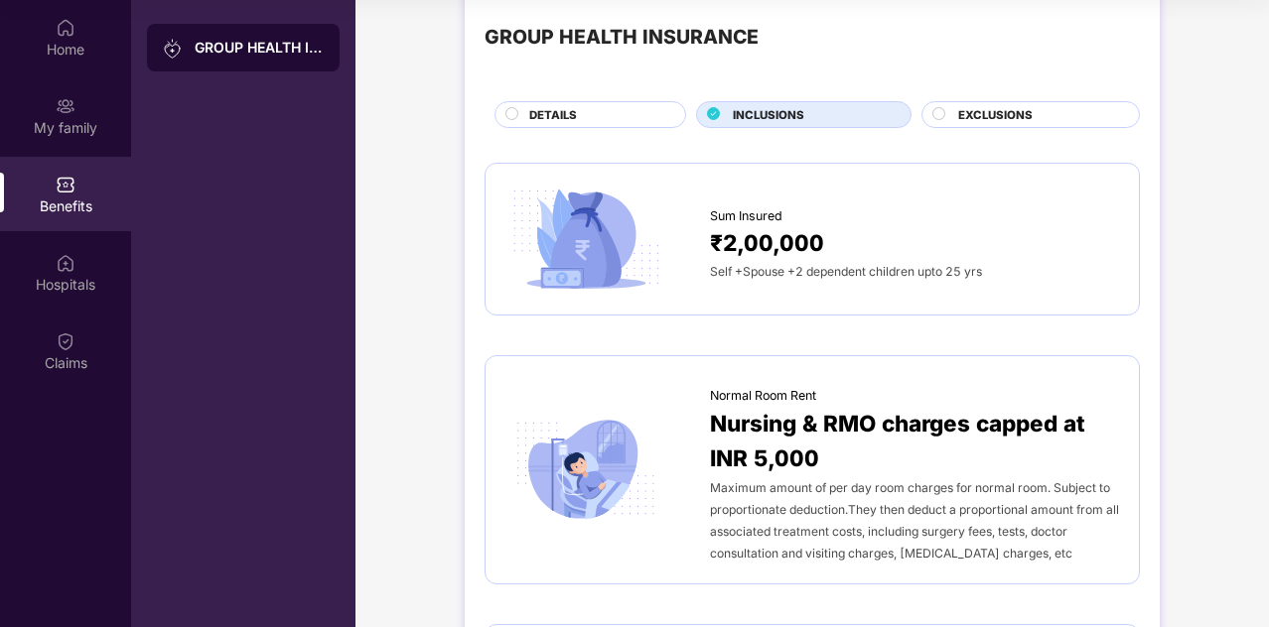
click at [963, 117] on span "EXCLUSIONS" at bounding box center [995, 115] width 74 height 18
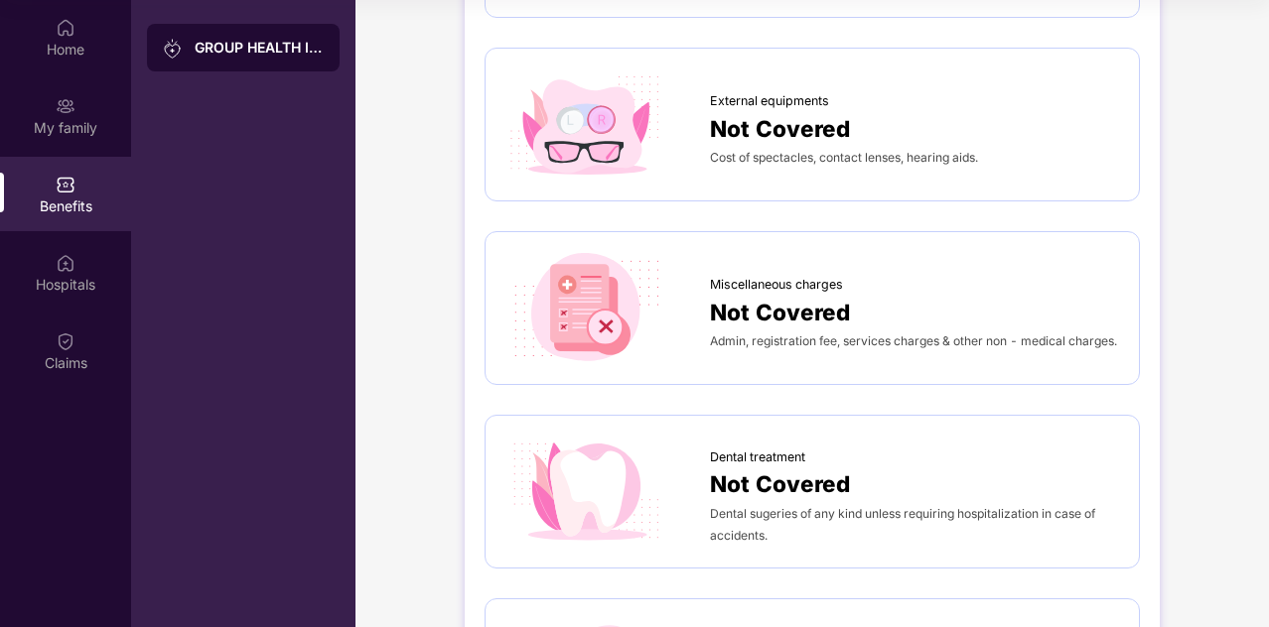
scroll to position [340, 0]
click at [1084, 552] on div "Dental treatment Not Covered Dental sugeries of any kind unless requiring hospi…" at bounding box center [812, 492] width 655 height 154
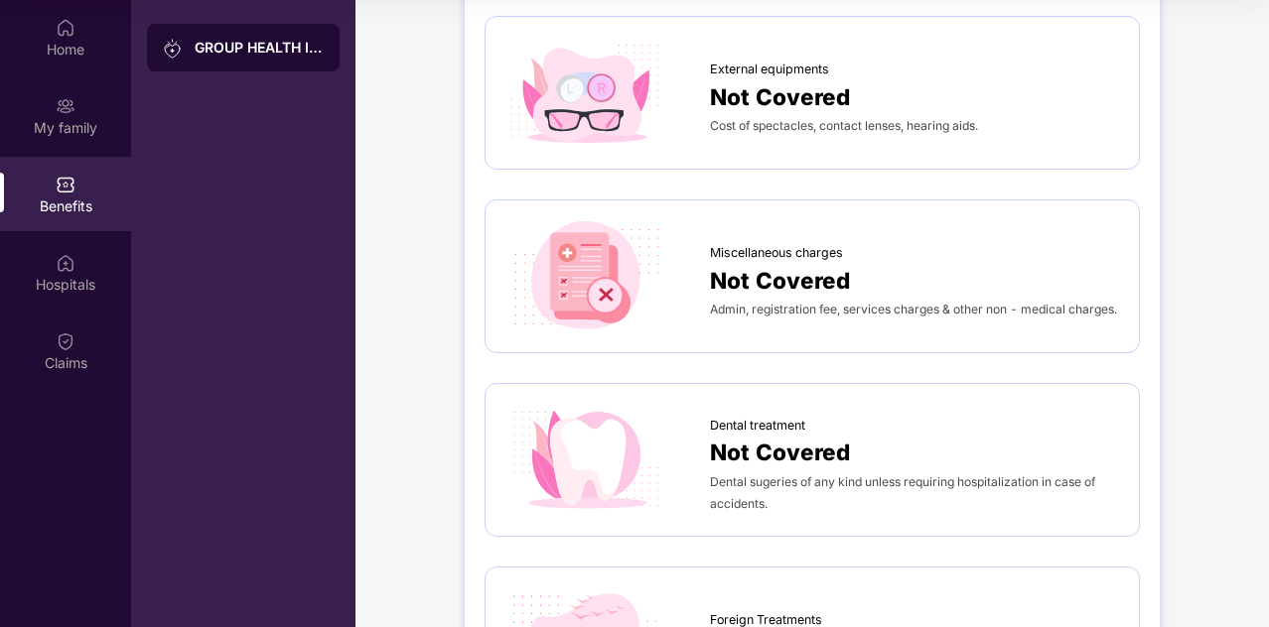
scroll to position [371, 0]
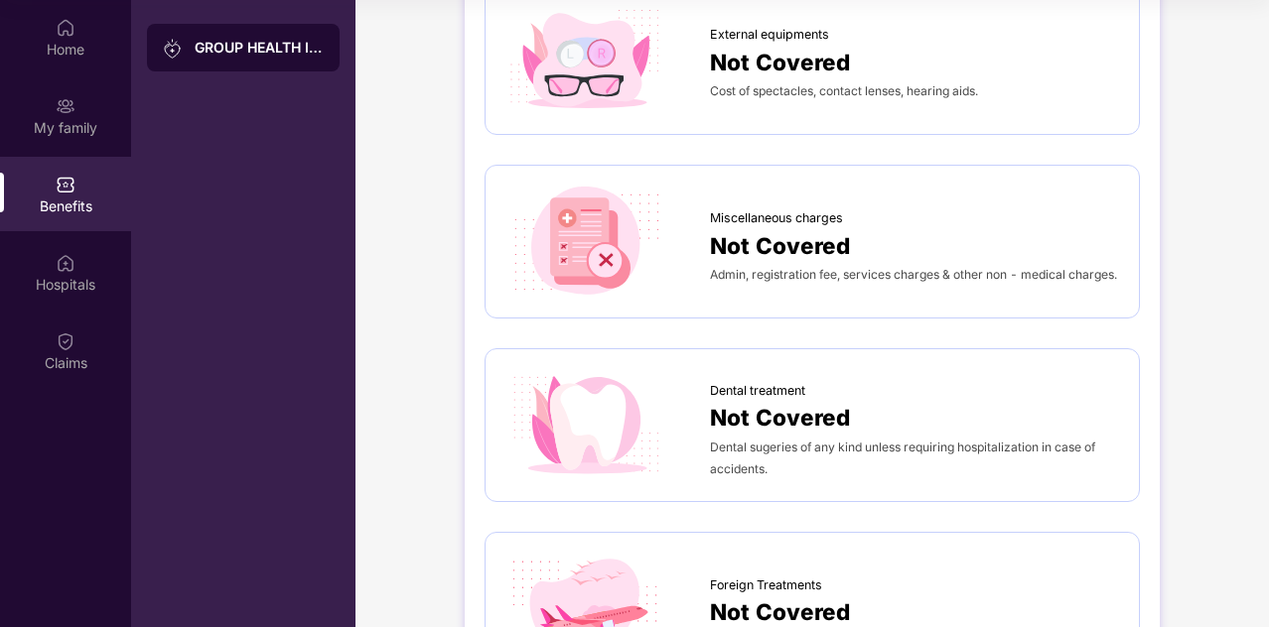
click at [1079, 572] on div "Foreign Treatments" at bounding box center [914, 581] width 409 height 30
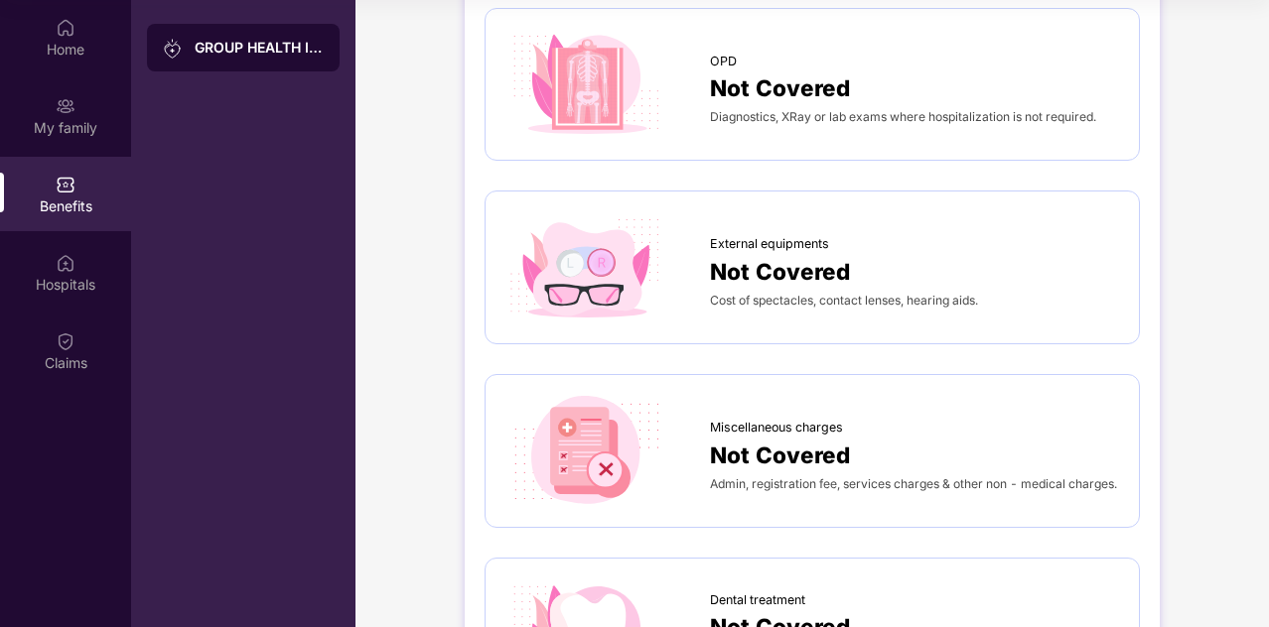
scroll to position [0, 0]
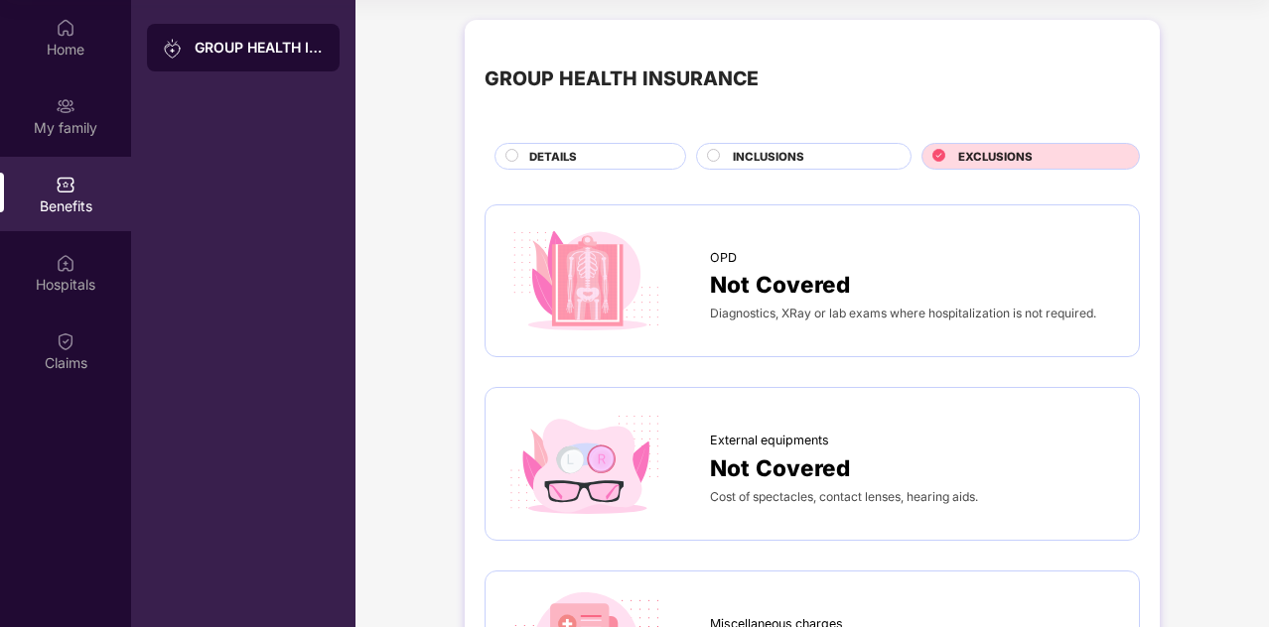
click at [812, 148] on div "INCLUSIONS" at bounding box center [812, 158] width 178 height 21
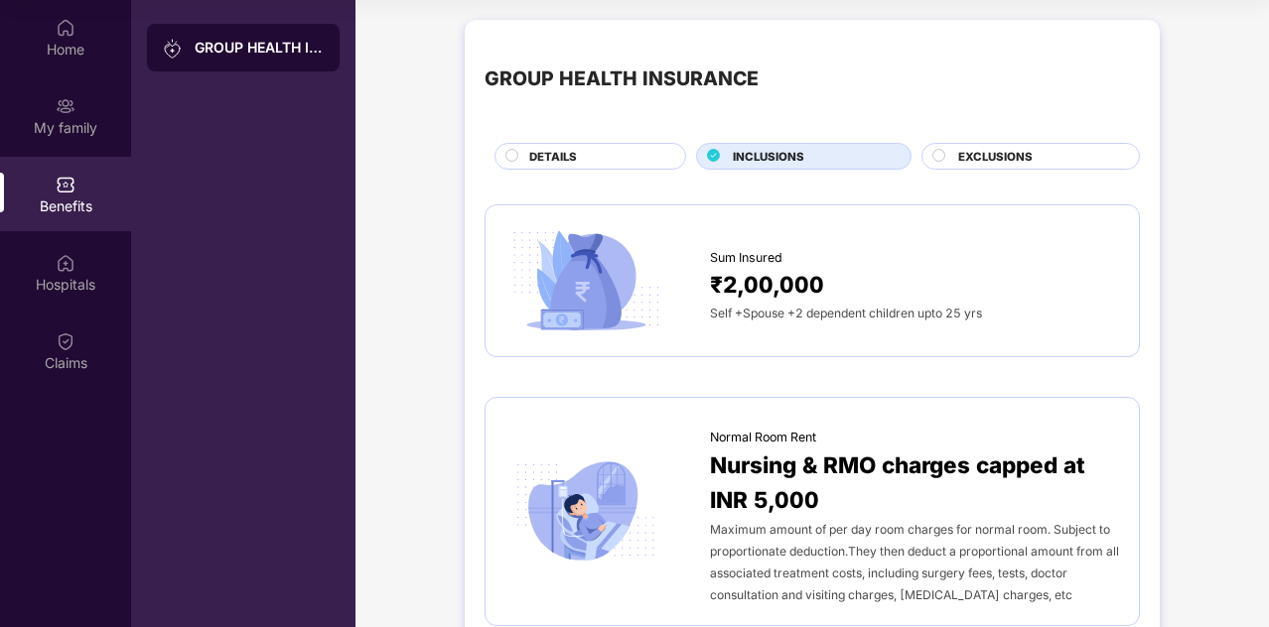
click at [576, 159] on div "DETAILS" at bounding box center [597, 158] width 156 height 21
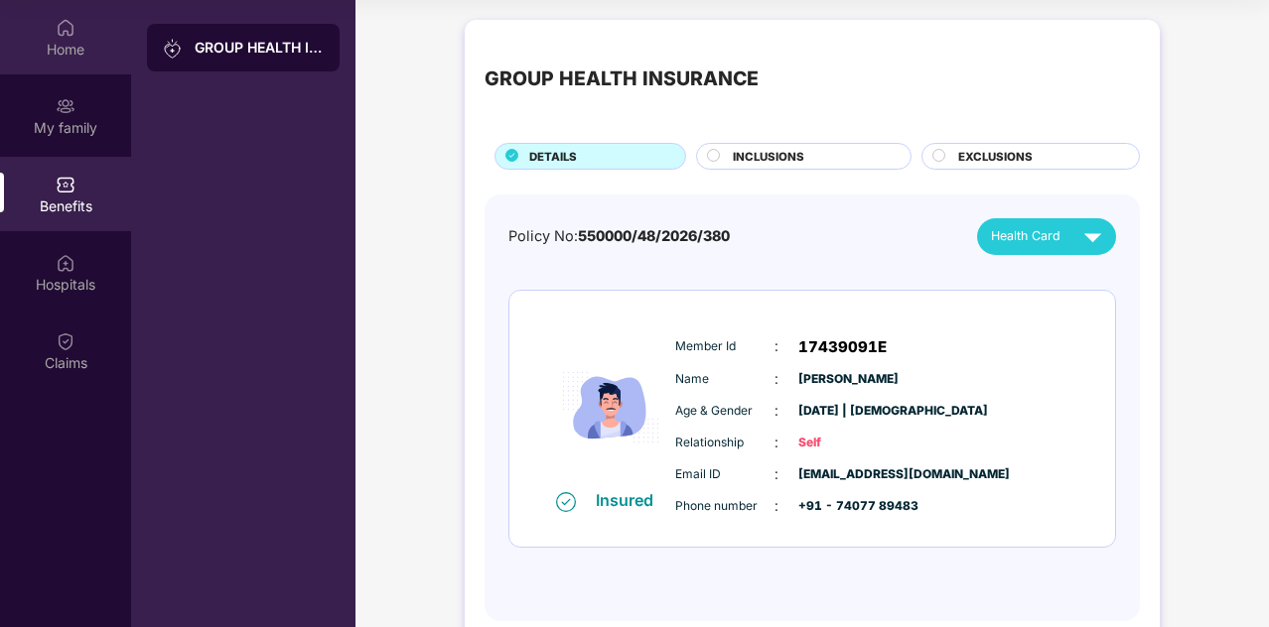
click at [69, 40] on div "Home" at bounding box center [65, 50] width 131 height 20
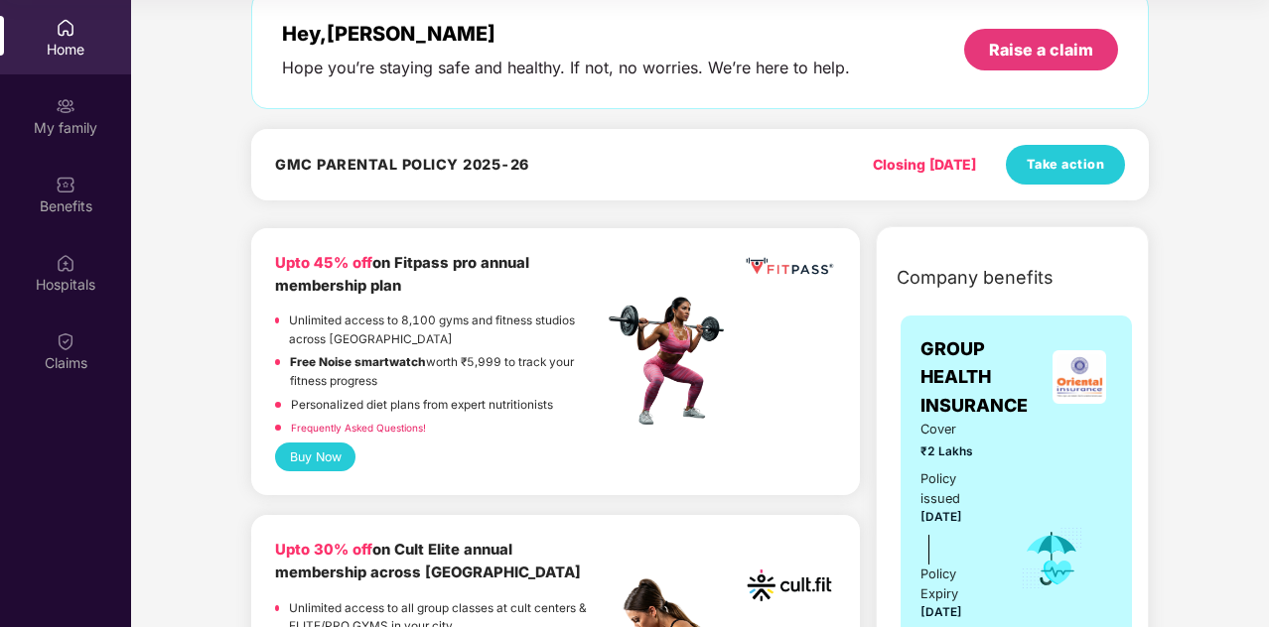
scroll to position [105, 0]
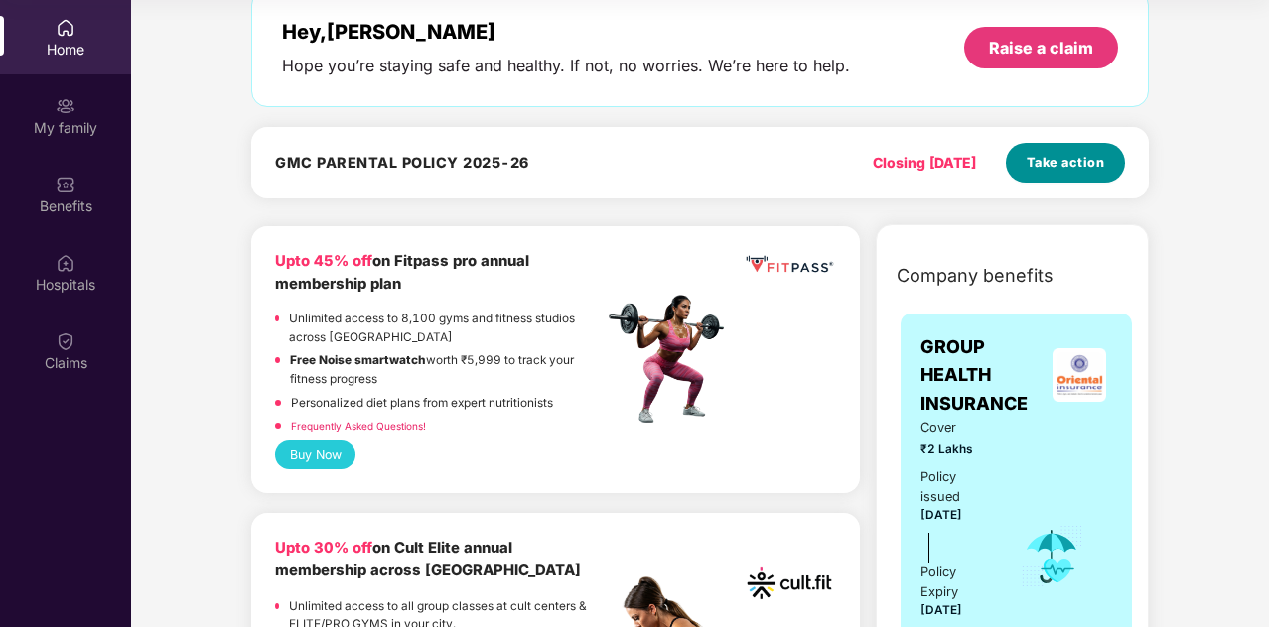
click at [1070, 161] on span "Take action" at bounding box center [1066, 163] width 78 height 20
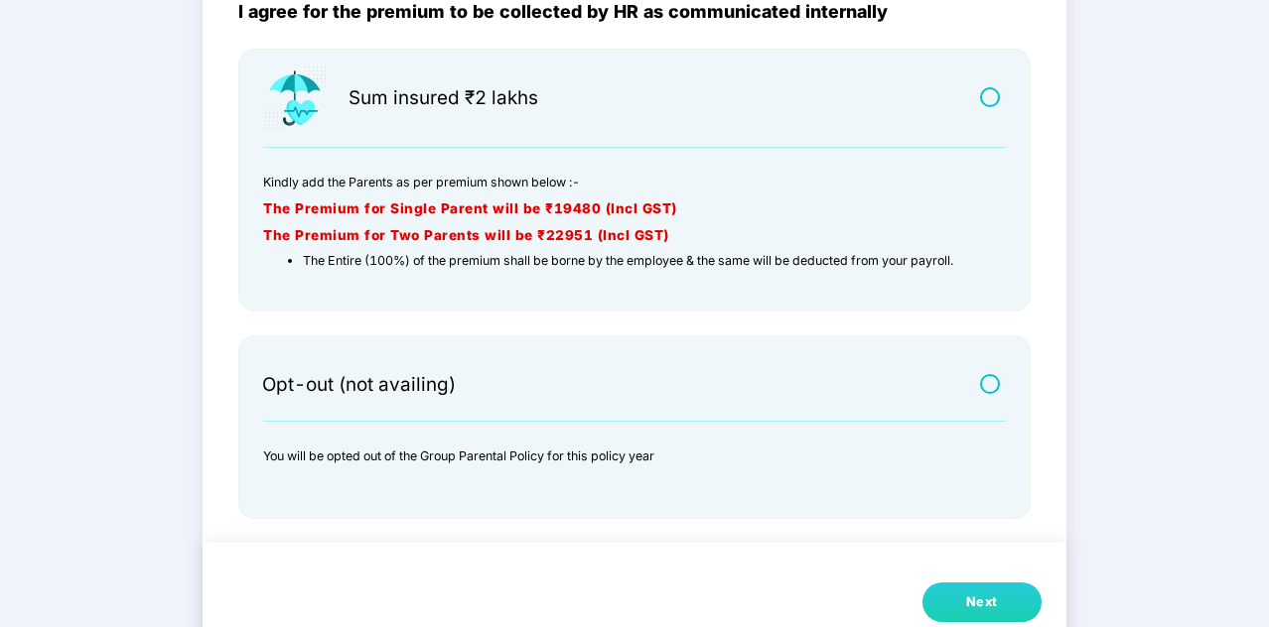
scroll to position [220, 0]
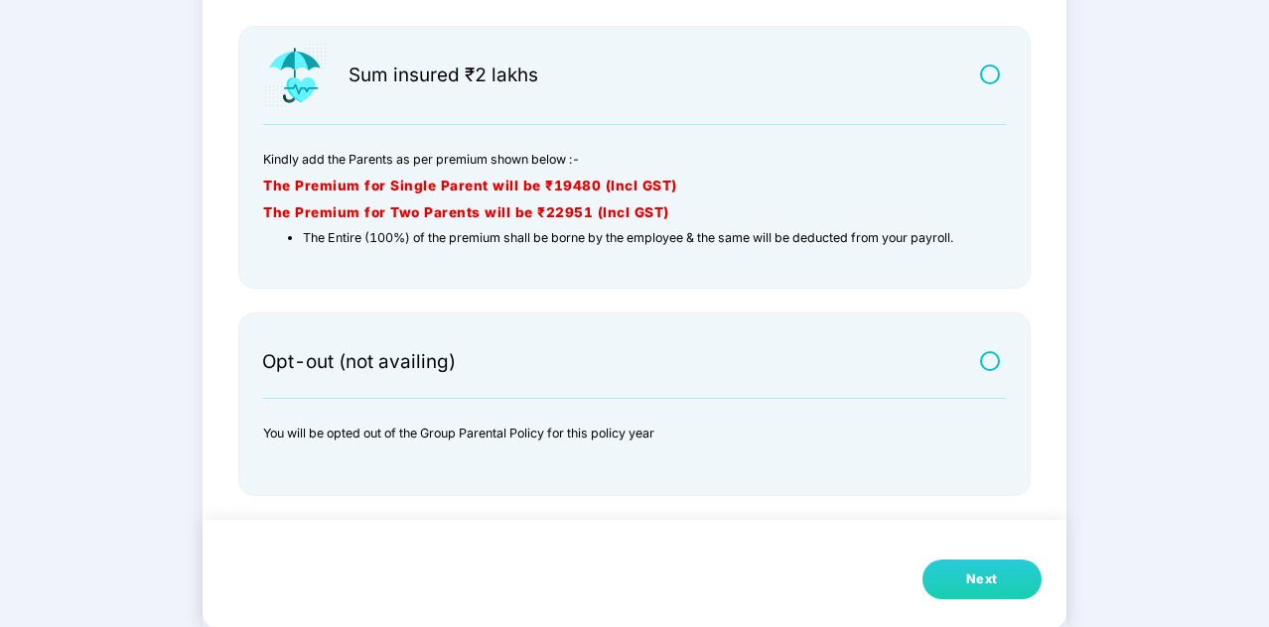
click at [989, 361] on label at bounding box center [992, 360] width 25 height 17
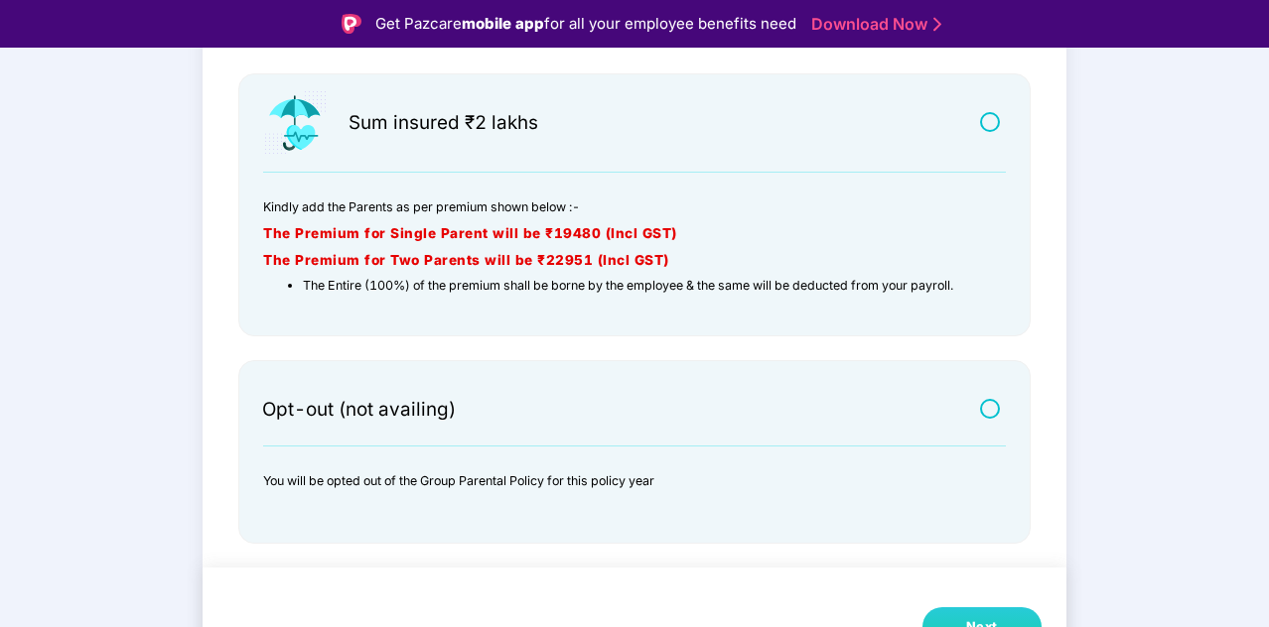
scroll to position [48, 0]
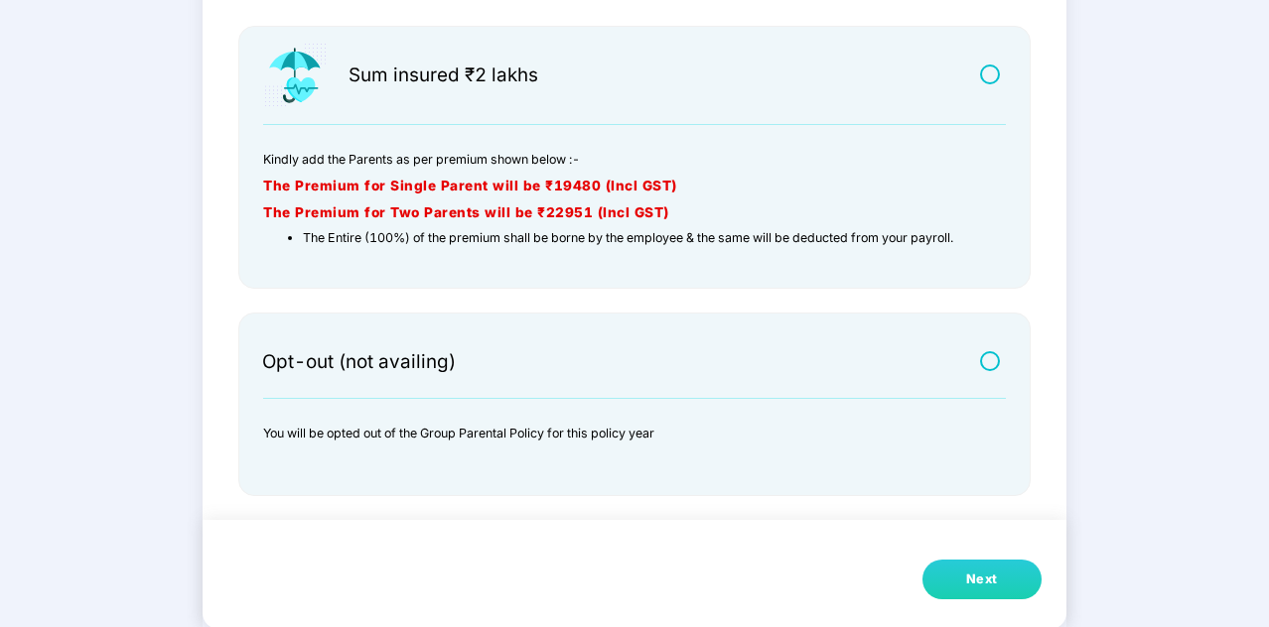
click at [993, 75] on label at bounding box center [992, 74] width 25 height 17
click at [993, 577] on div "Next" at bounding box center [982, 580] width 32 height 20
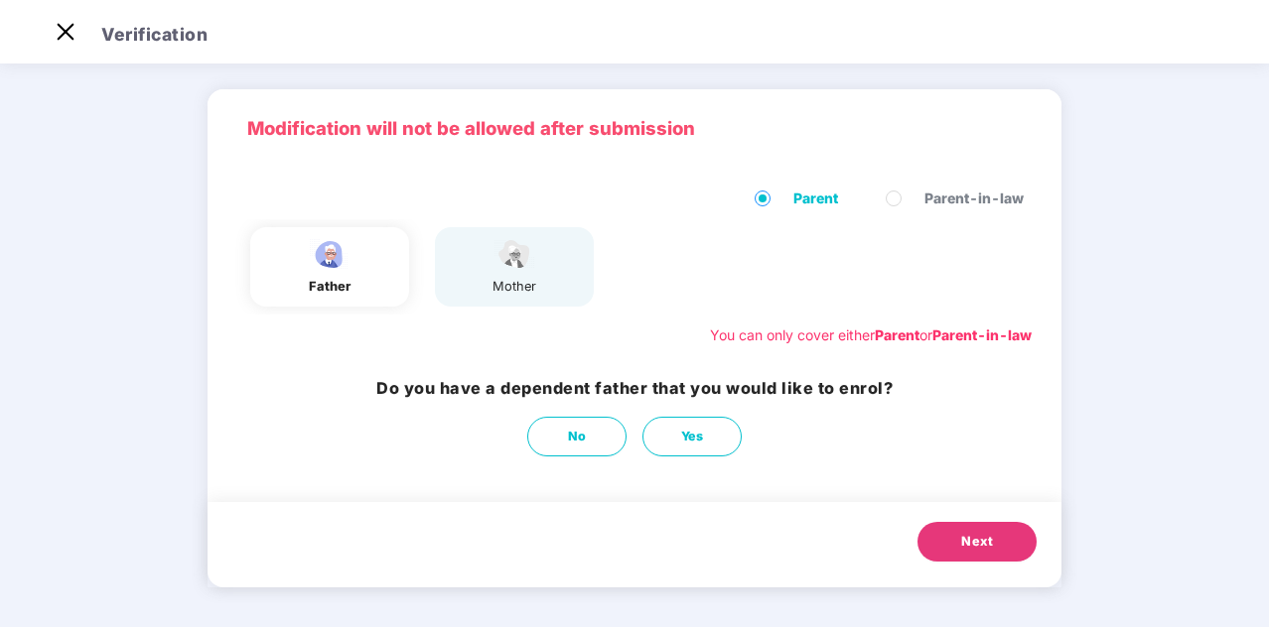
scroll to position [52, 0]
click at [338, 270] on img at bounding box center [330, 254] width 50 height 35
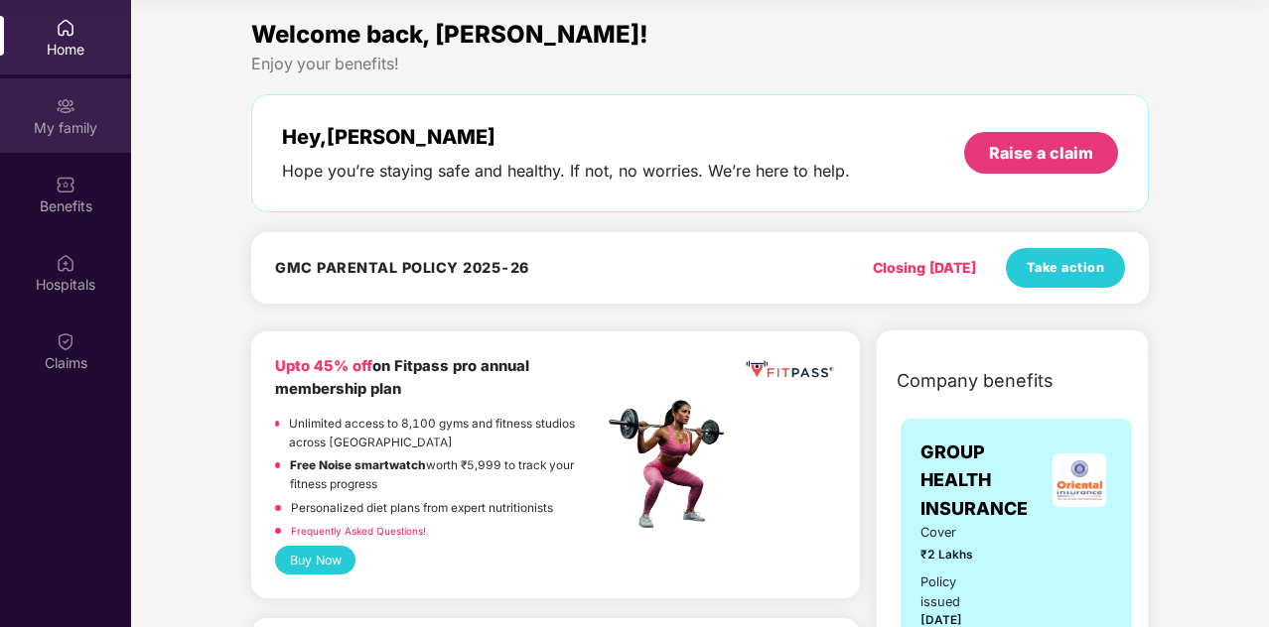
click at [54, 120] on div "My family" at bounding box center [65, 128] width 131 height 20
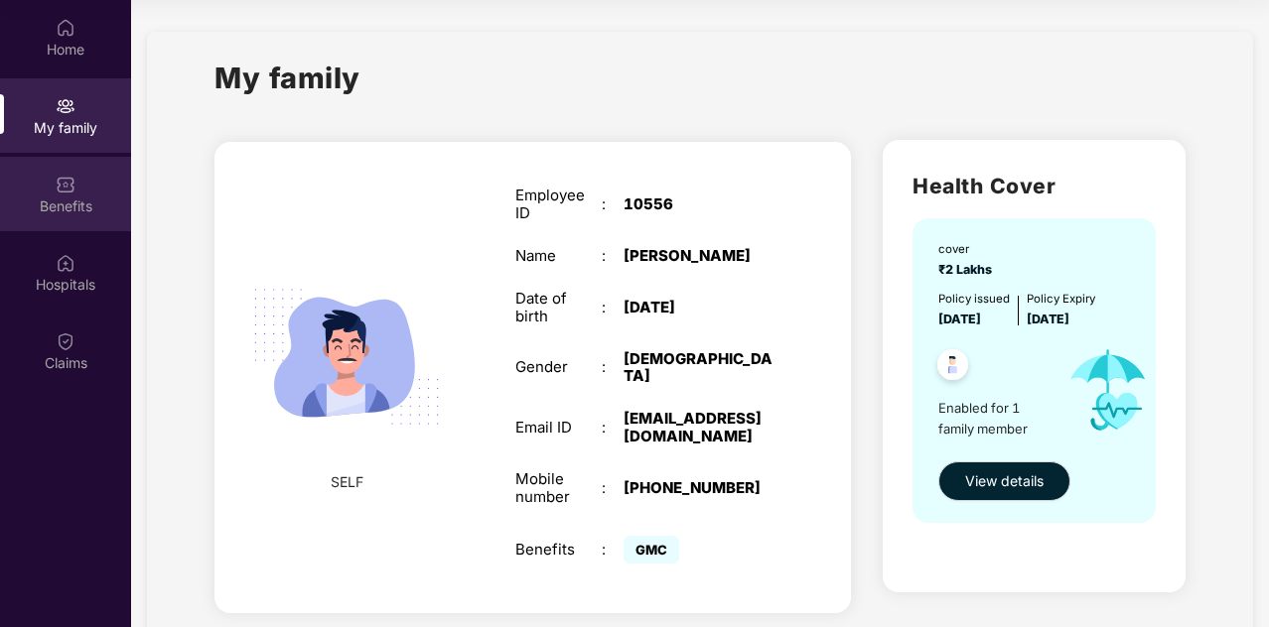
click at [54, 194] on div "Benefits" at bounding box center [65, 194] width 131 height 74
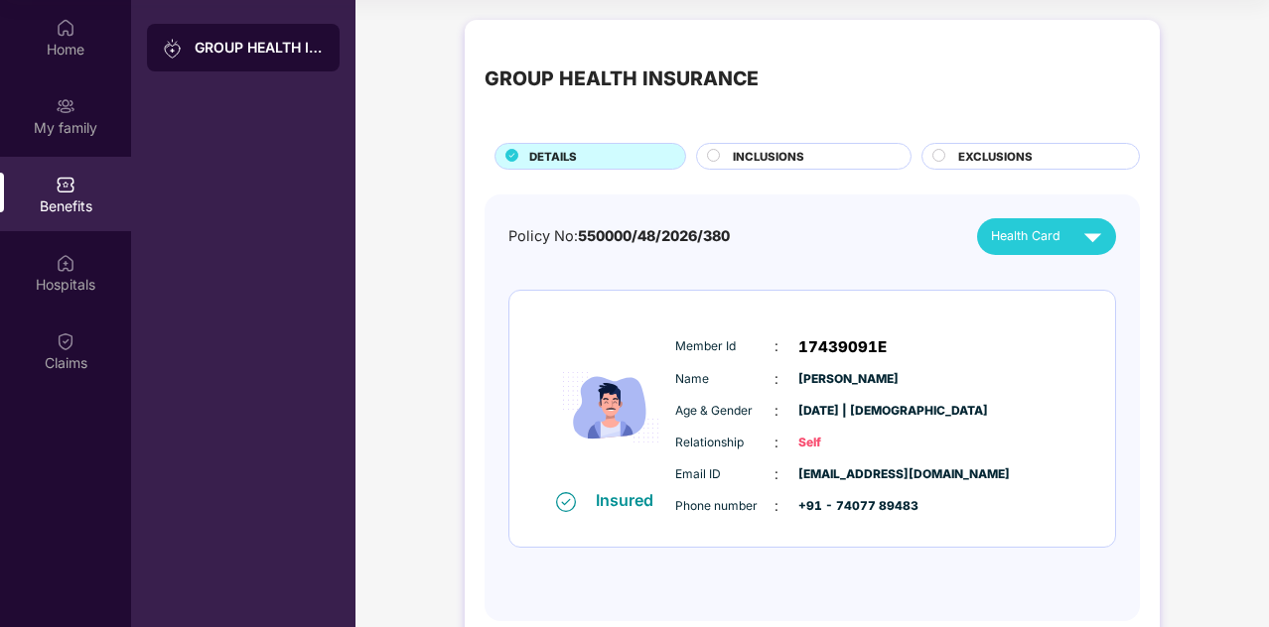
click at [809, 164] on div "INCLUSIONS" at bounding box center [812, 158] width 178 height 21
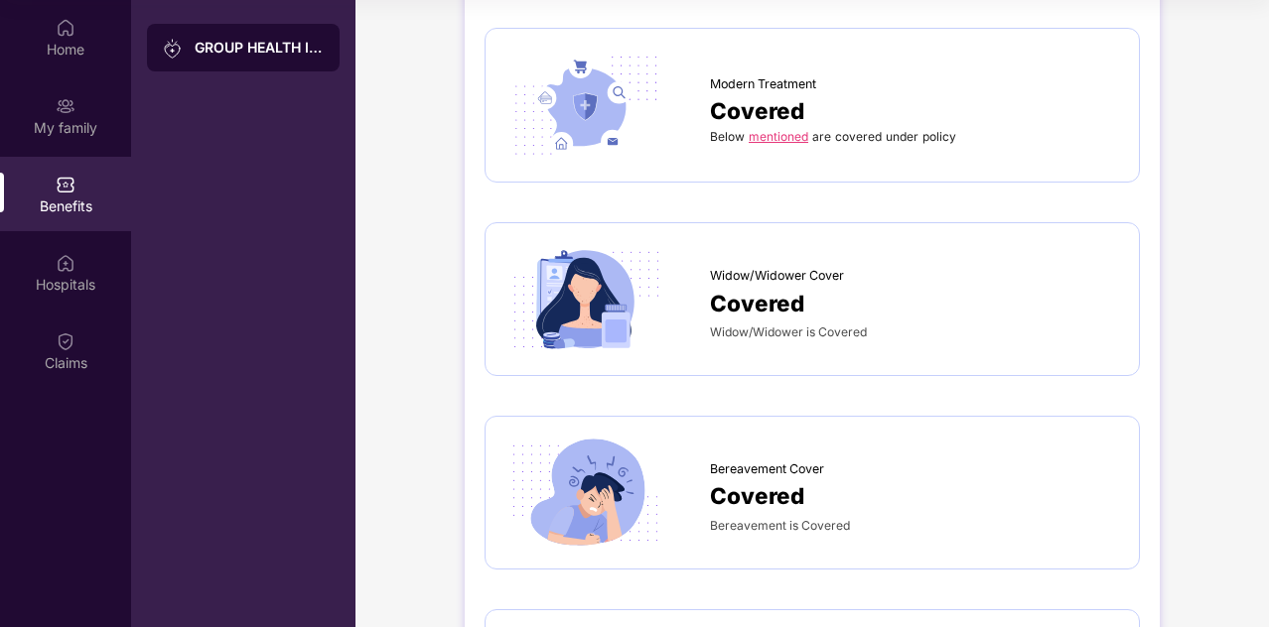
scroll to position [3448, 0]
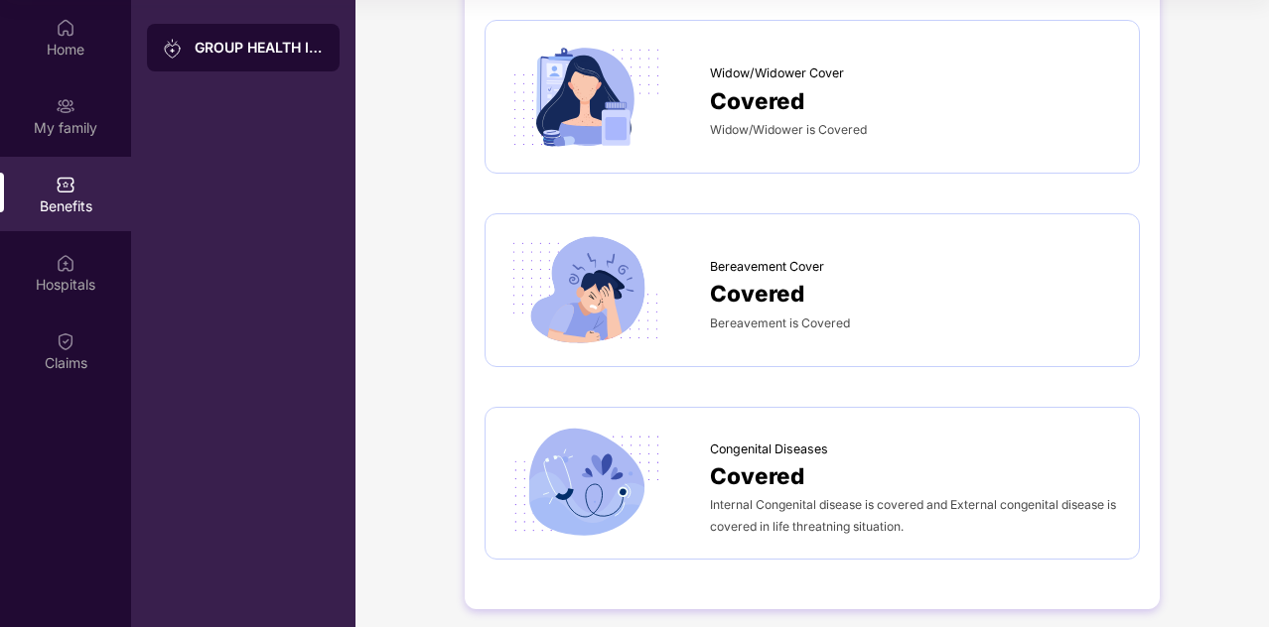
click at [1117, 348] on div "Bereavement Cover Covered Bereavement is Covered" at bounding box center [812, 290] width 655 height 154
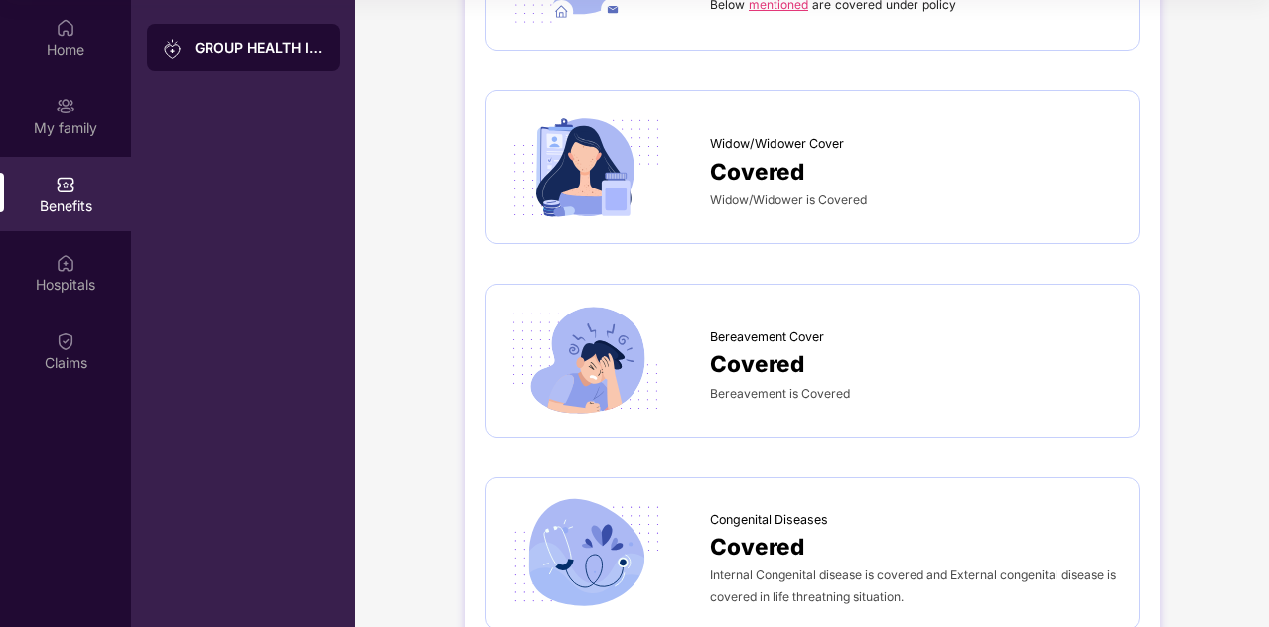
scroll to position [3372, 0]
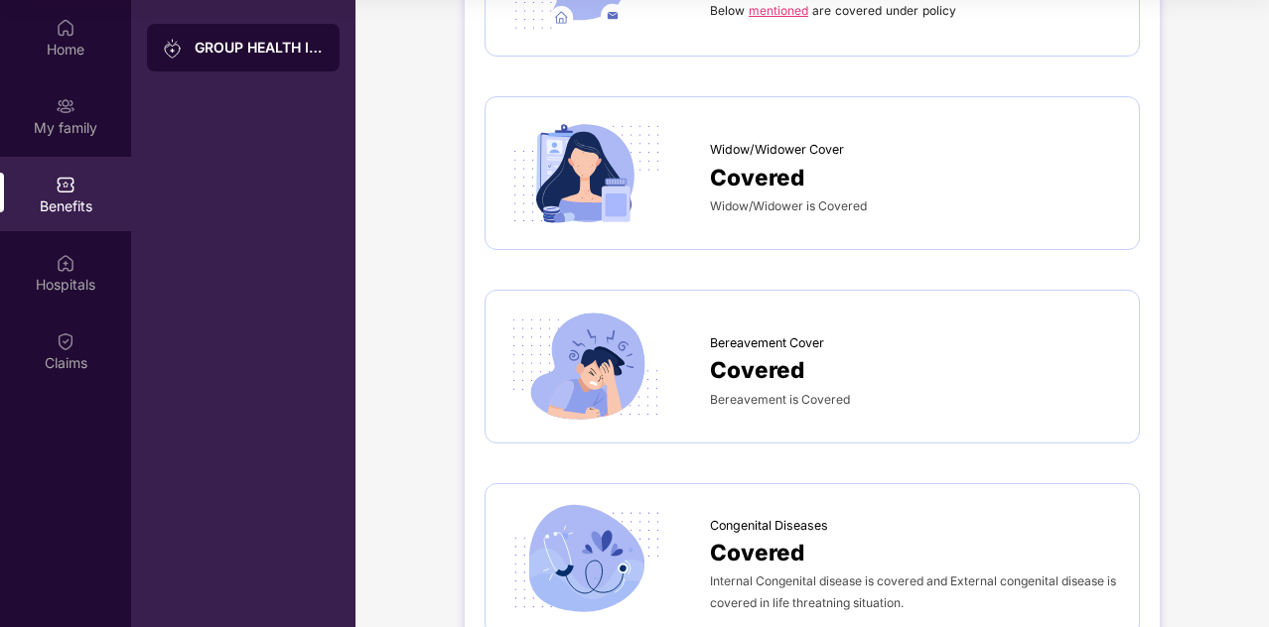
click at [1120, 347] on div "Bereavement Cover Covered Bereavement is Covered" at bounding box center [812, 367] width 655 height 154
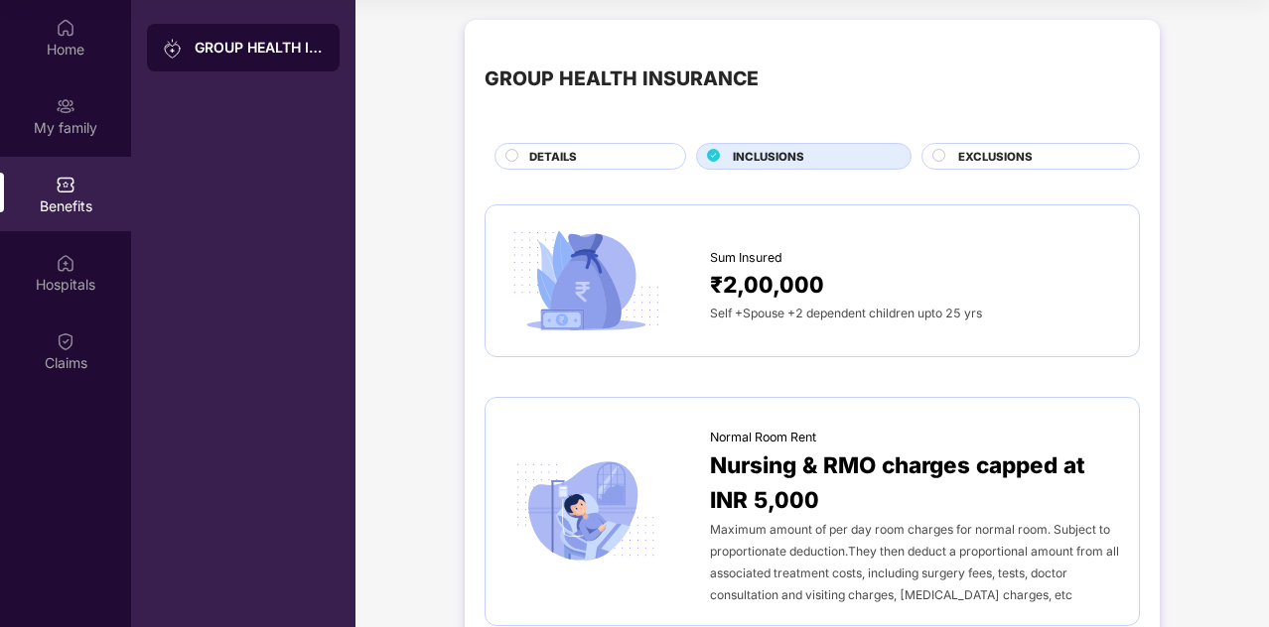
scroll to position [0, 0]
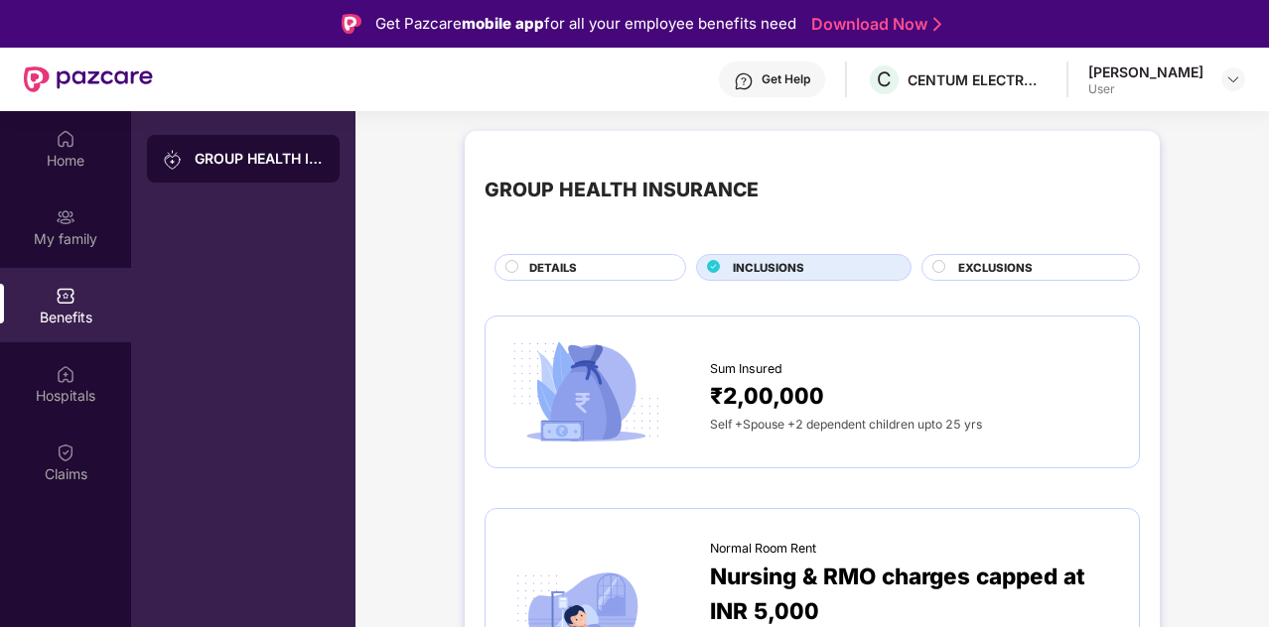
click at [1021, 264] on span "EXCLUSIONS" at bounding box center [995, 268] width 74 height 18
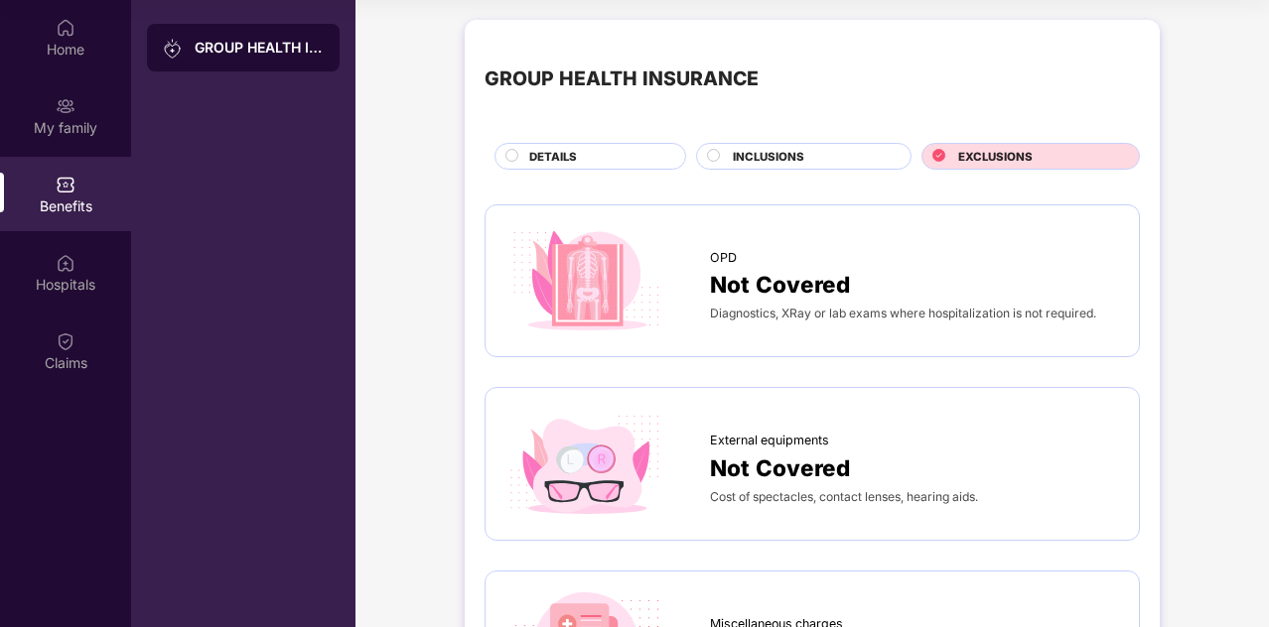
click at [705, 157] on div "INCLUSIONS" at bounding box center [803, 156] width 215 height 27
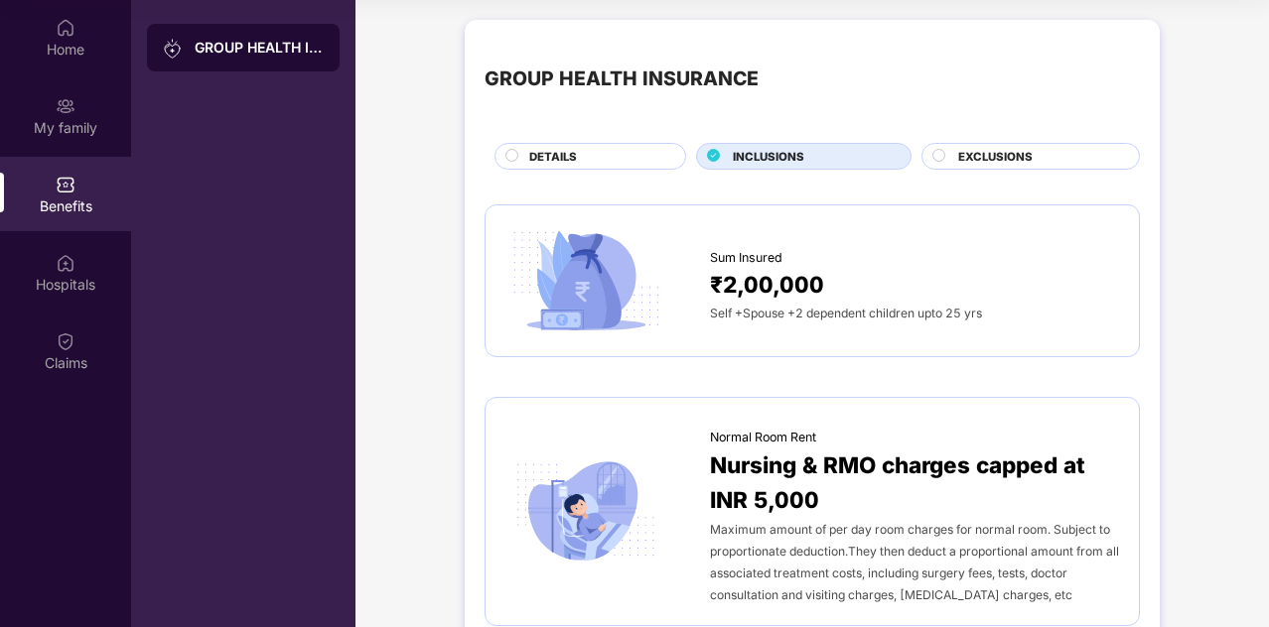
click at [561, 151] on span "DETAILS" at bounding box center [553, 157] width 48 height 18
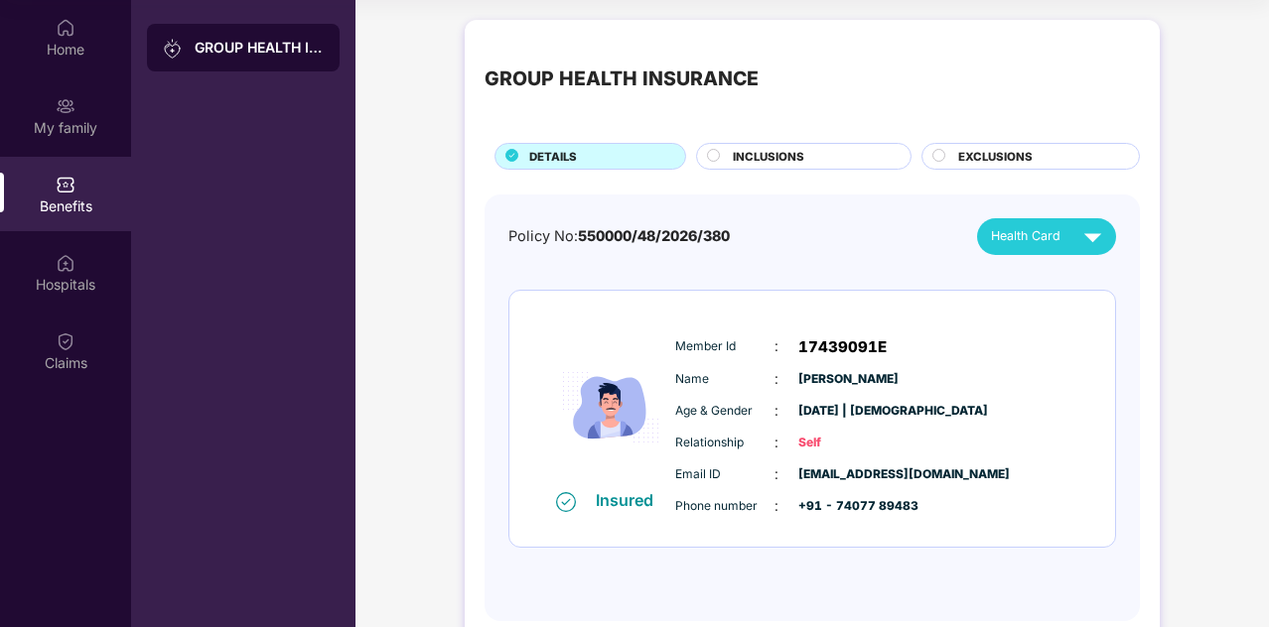
click at [804, 161] on div "INCLUSIONS" at bounding box center [812, 158] width 178 height 21
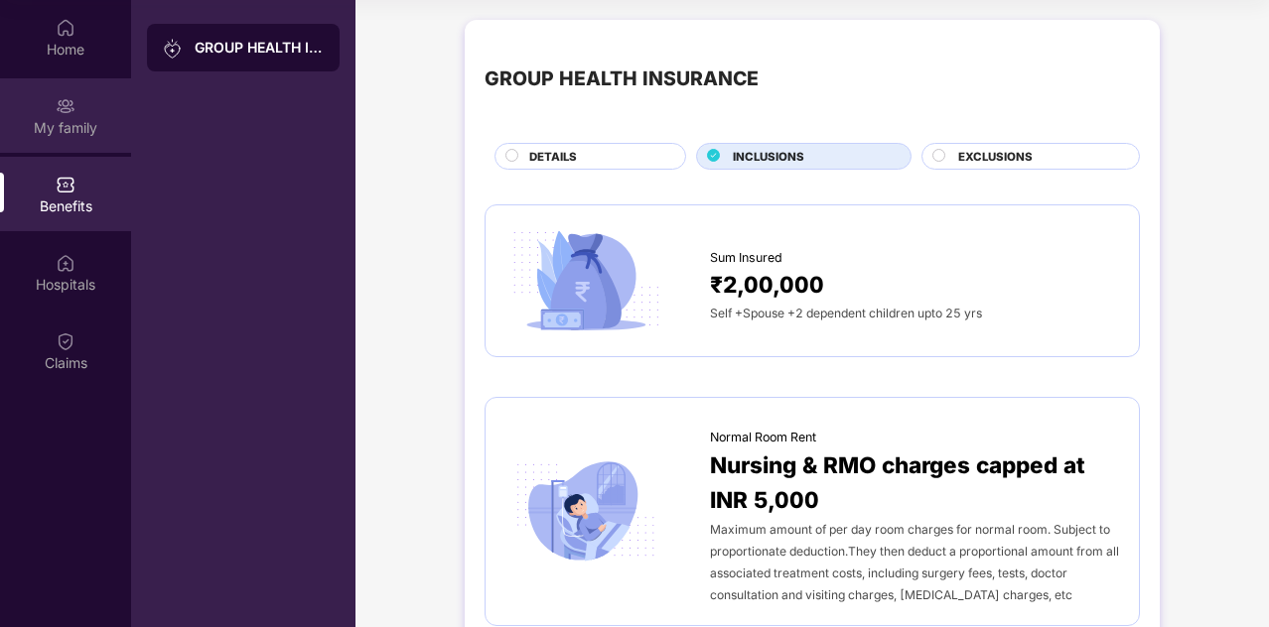
click at [66, 106] on img at bounding box center [66, 106] width 20 height 20
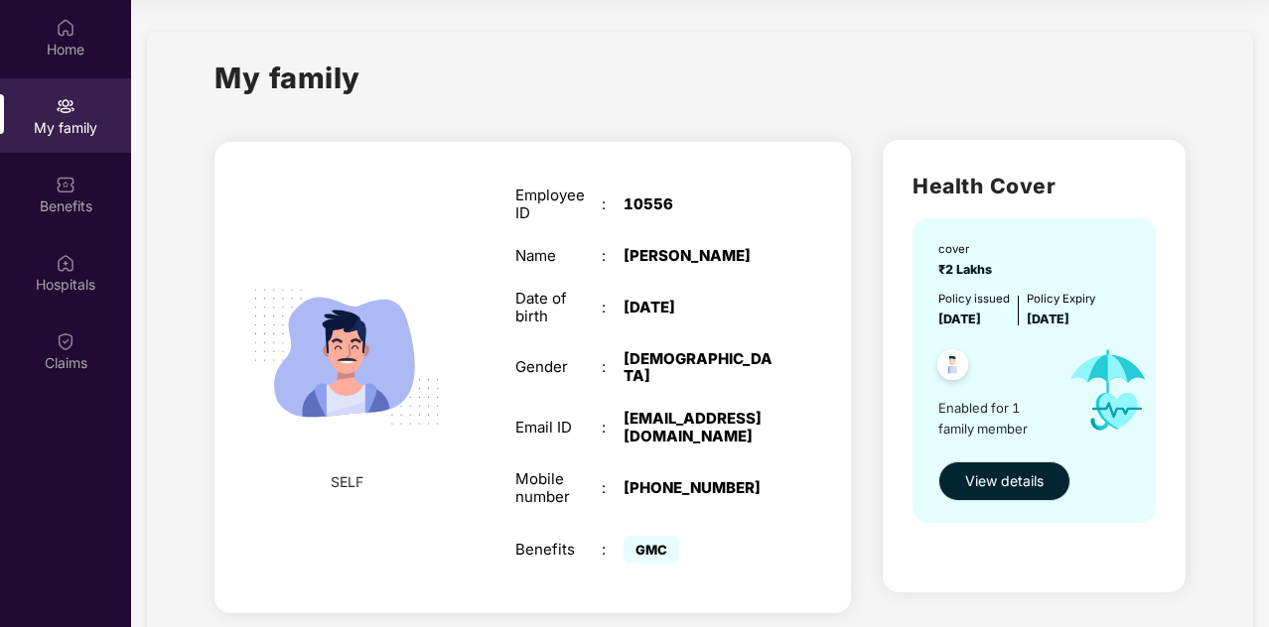
click at [1006, 485] on span "View details" at bounding box center [1004, 482] width 78 height 22
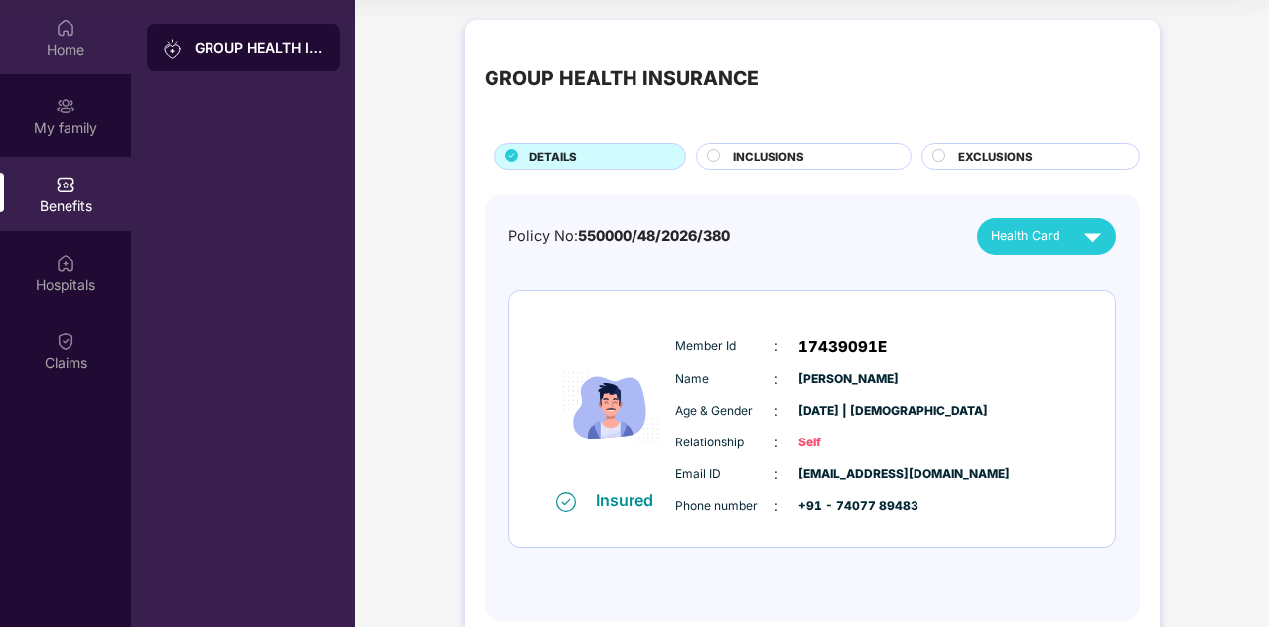
click at [64, 28] on img at bounding box center [66, 28] width 20 height 20
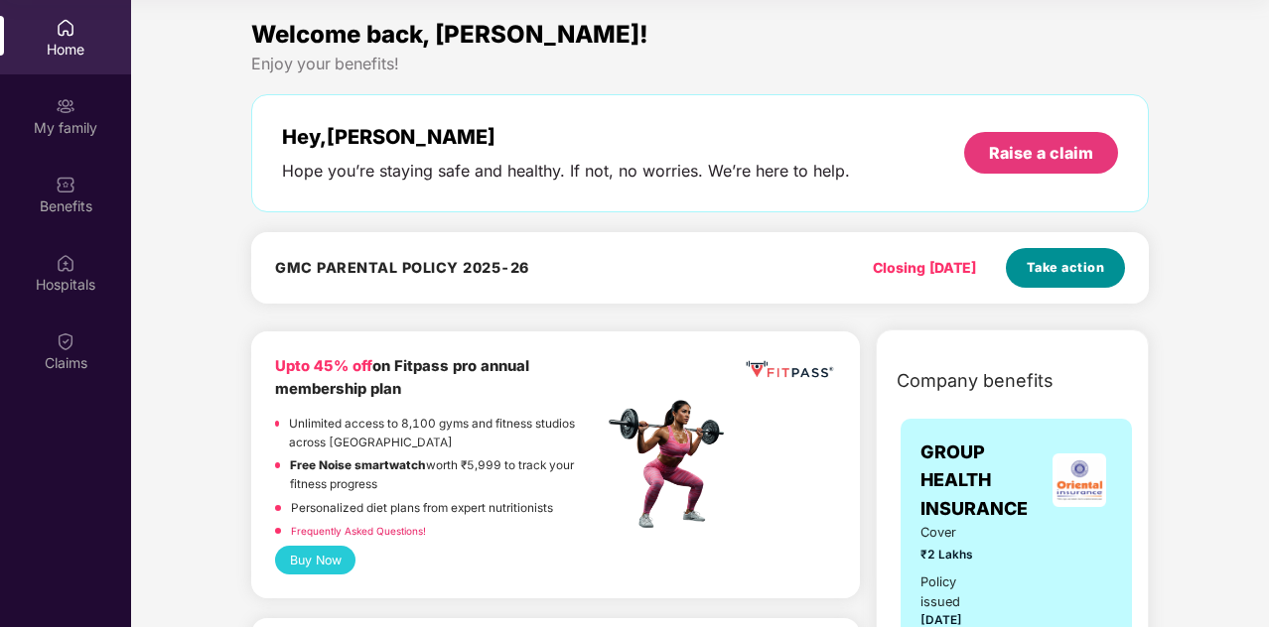
click at [1074, 273] on span "Take action" at bounding box center [1066, 268] width 78 height 20
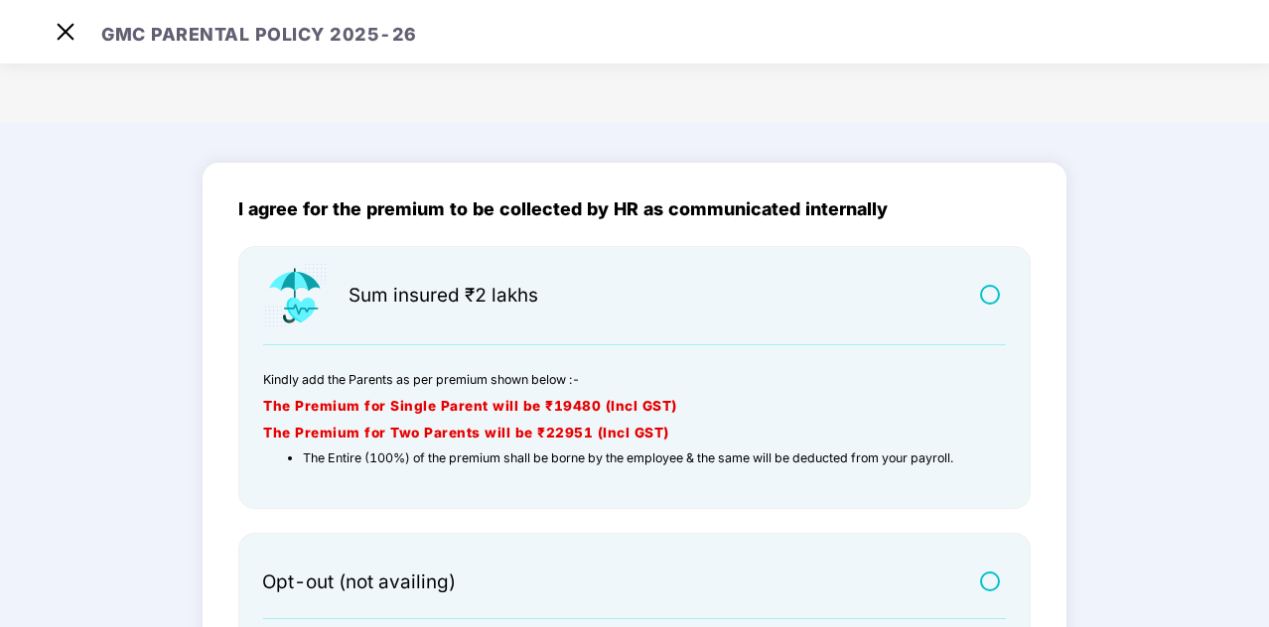
click at [1126, 417] on main "I agree for the premium to be collected by HR as communicated internally Sum in…" at bounding box center [634, 486] width 1269 height 727
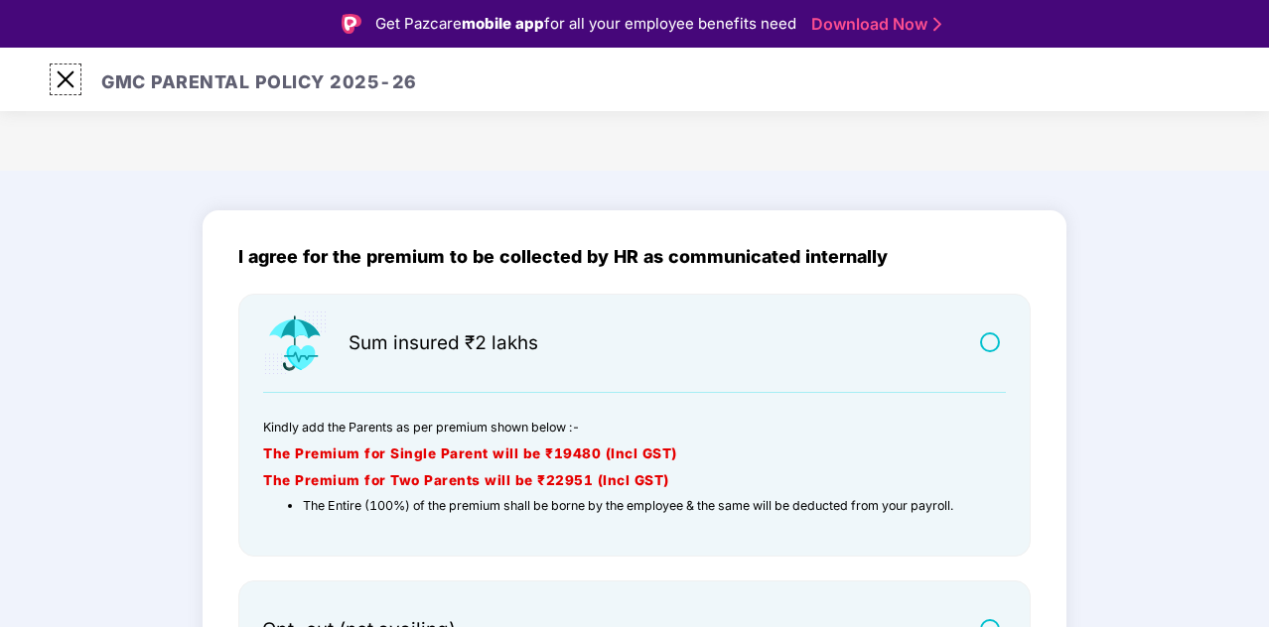
click at [64, 70] on img at bounding box center [66, 80] width 32 height 32
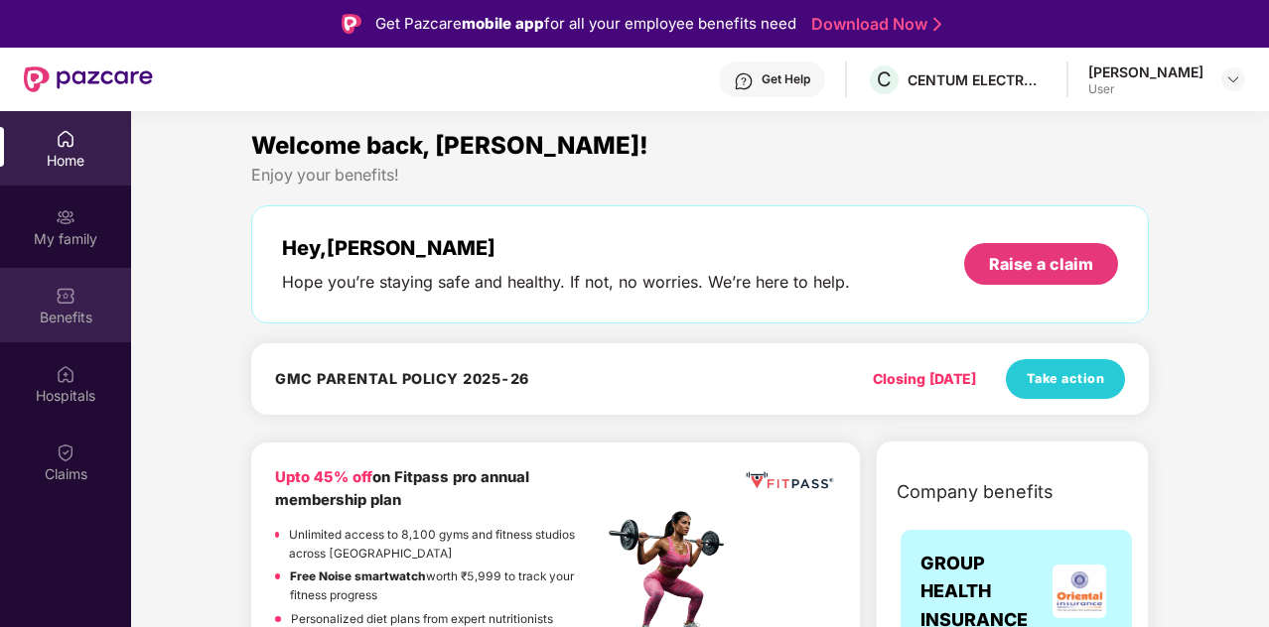
click at [60, 312] on div "Benefits" at bounding box center [65, 318] width 131 height 20
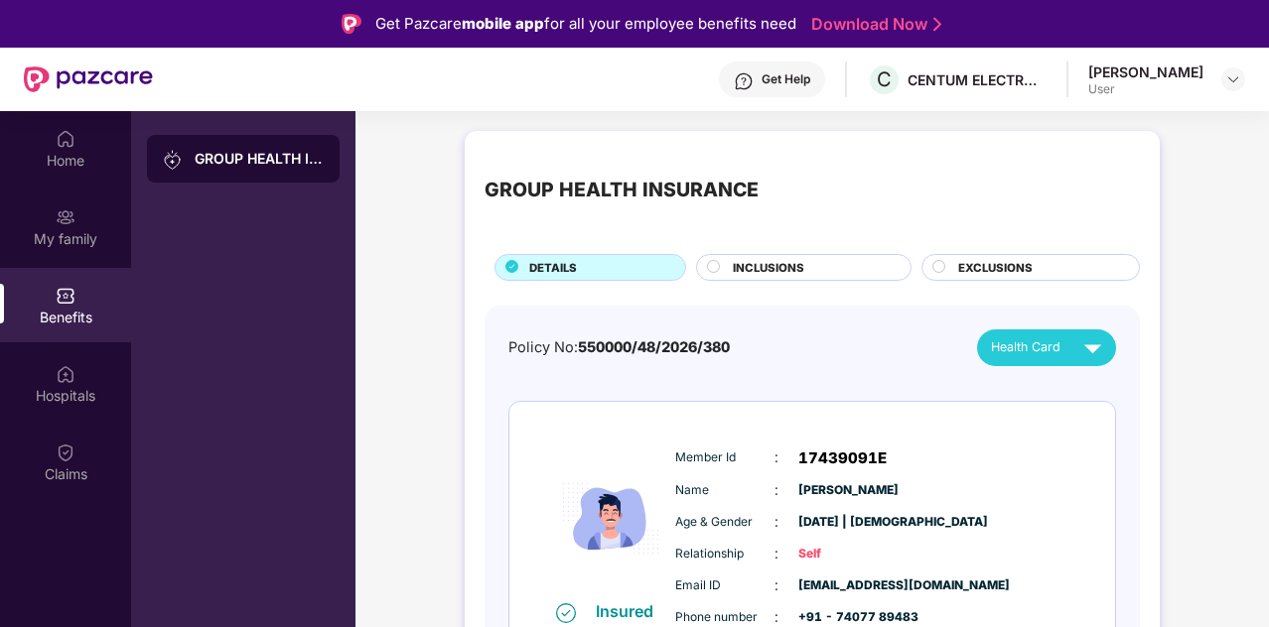
click at [842, 269] on div "INCLUSIONS" at bounding box center [812, 269] width 178 height 21
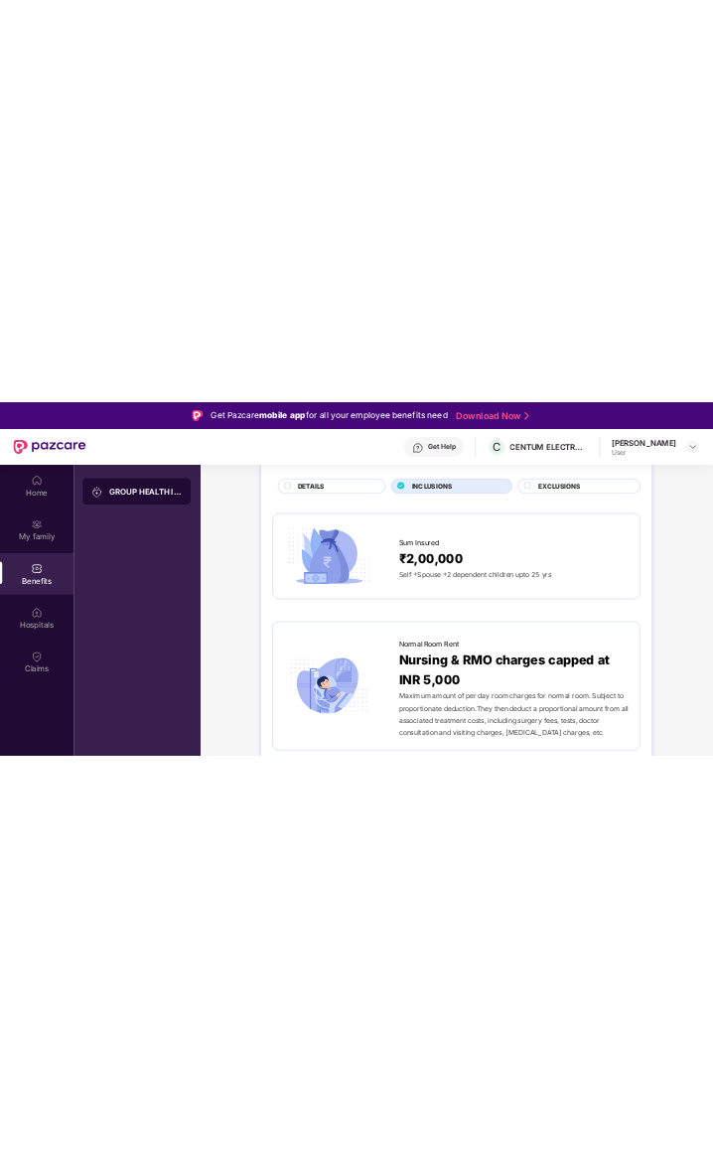
scroll to position [131, 0]
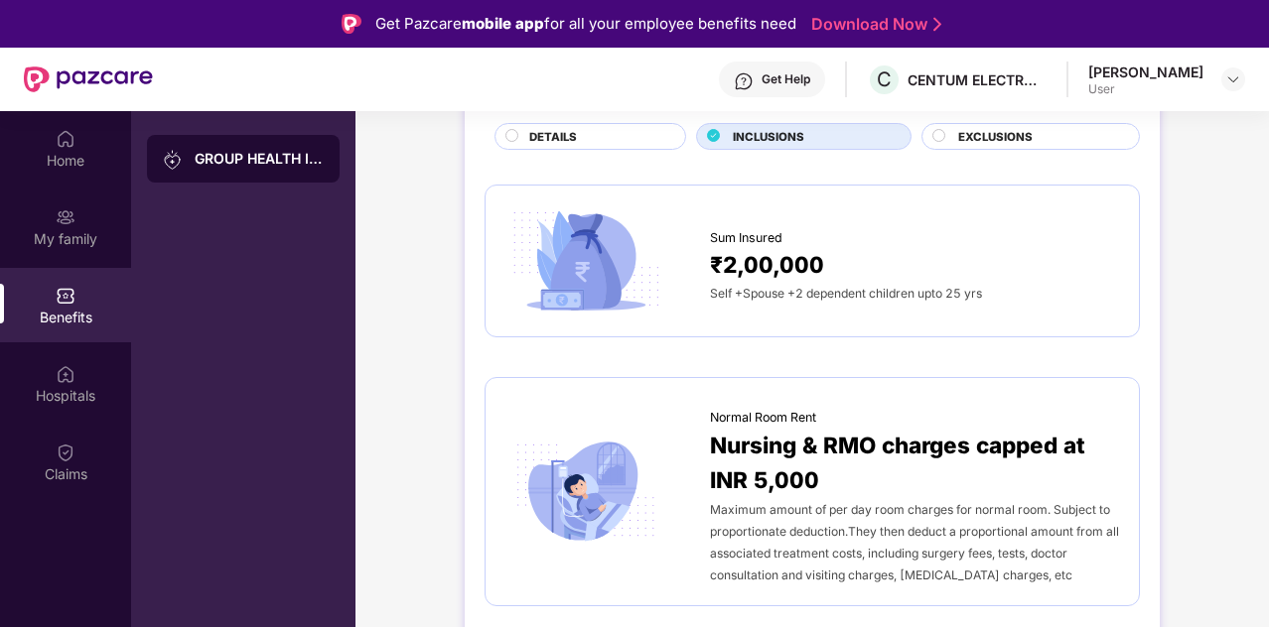
click at [888, 261] on div "₹2,00,000" at bounding box center [914, 264] width 409 height 35
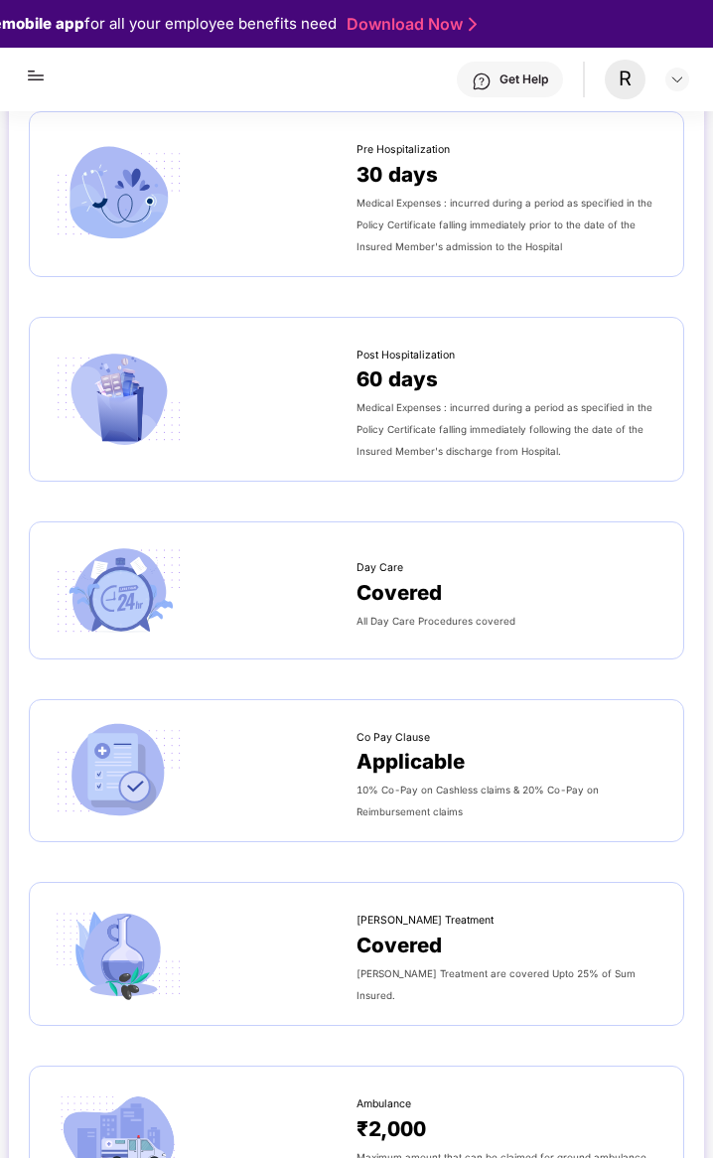
scroll to position [1113, 0]
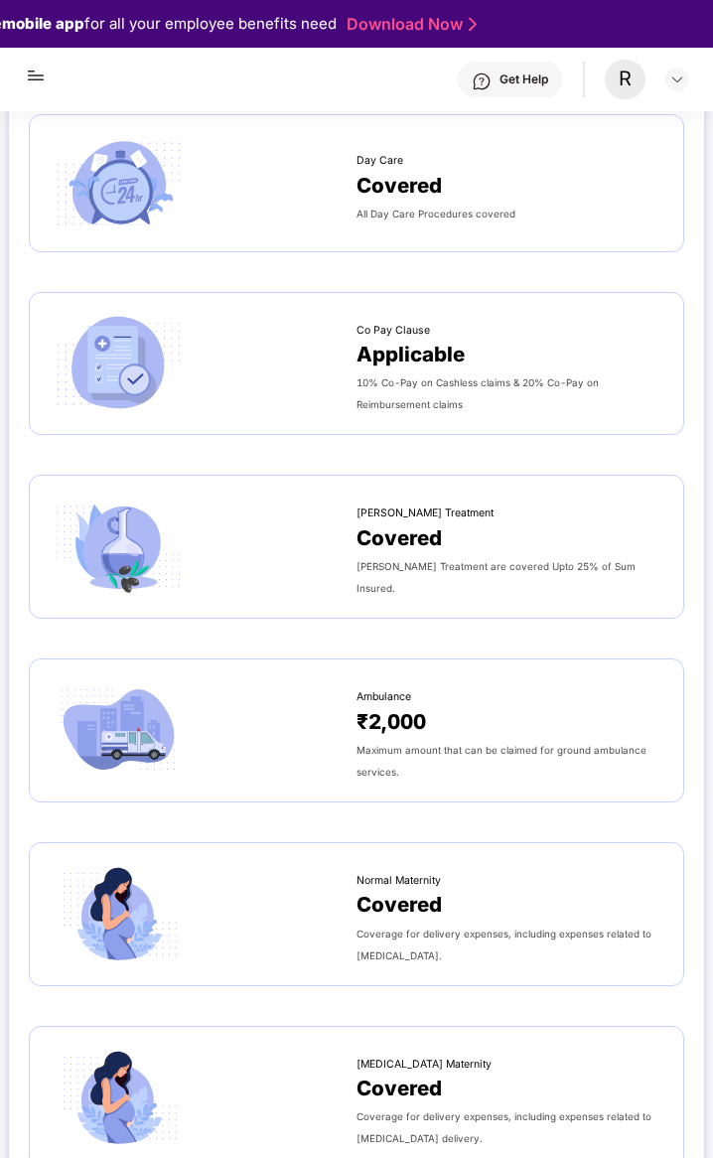
click at [204, 626] on div "Normal Maternity Covered Coverage for delivery expenses, including expenses rel…" at bounding box center [356, 914] width 655 height 144
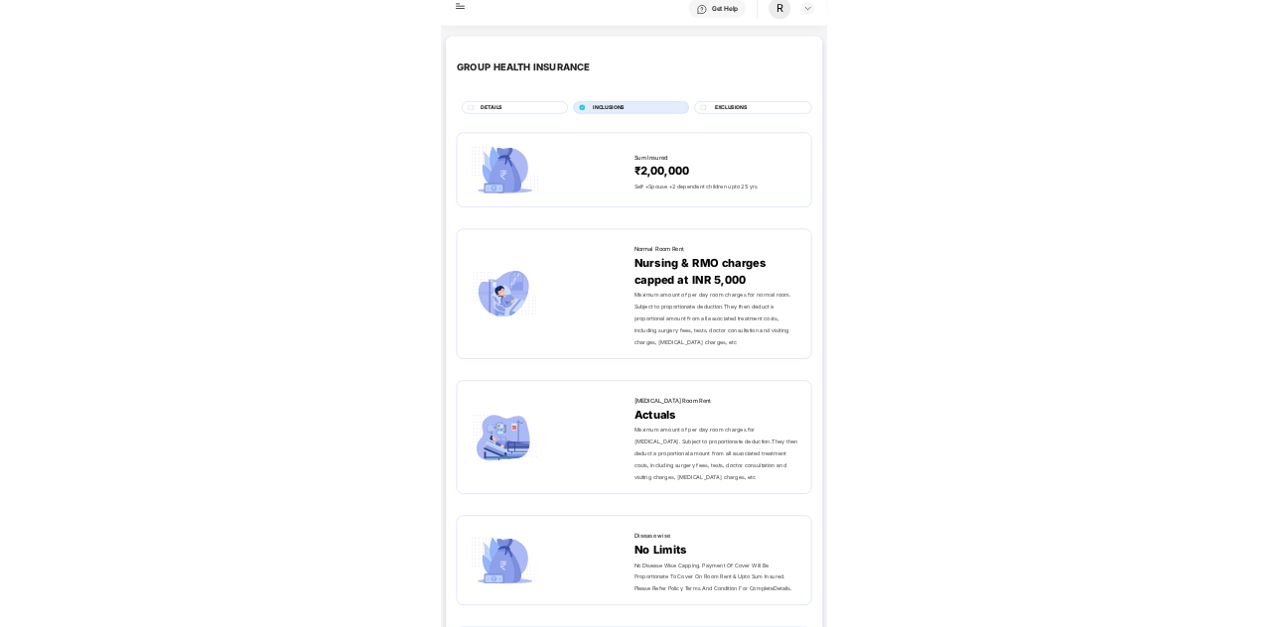
scroll to position [0, 0]
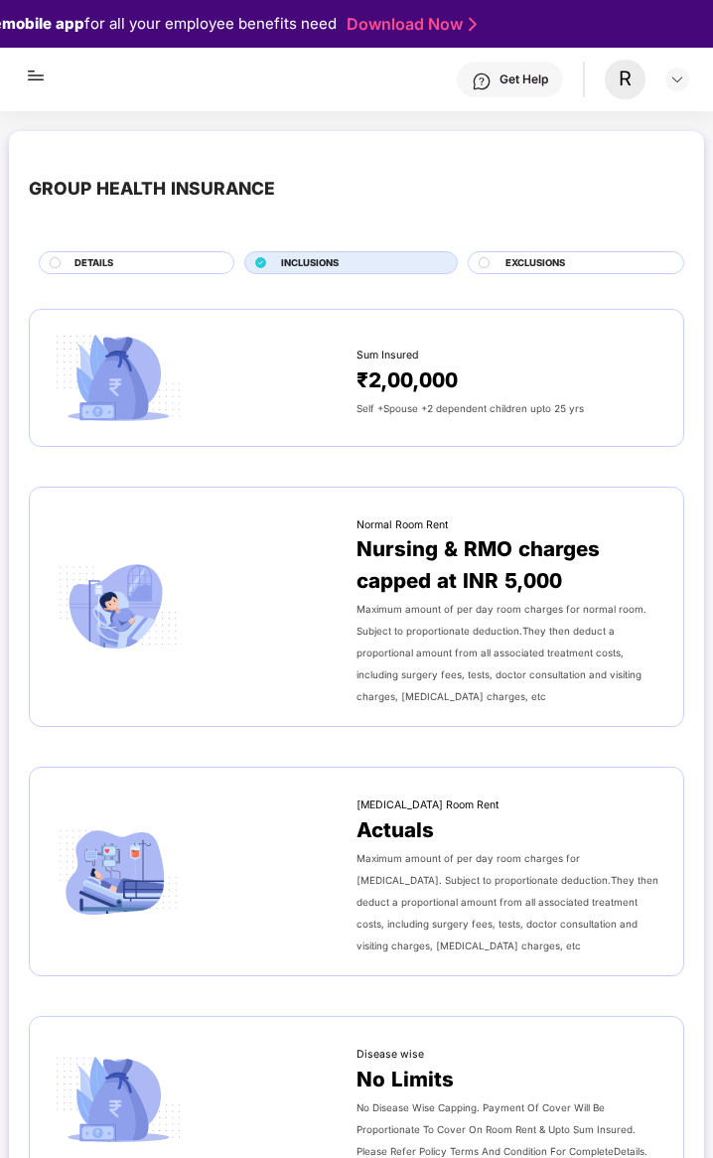
click at [39, 84] on img at bounding box center [36, 68] width 24 height 40
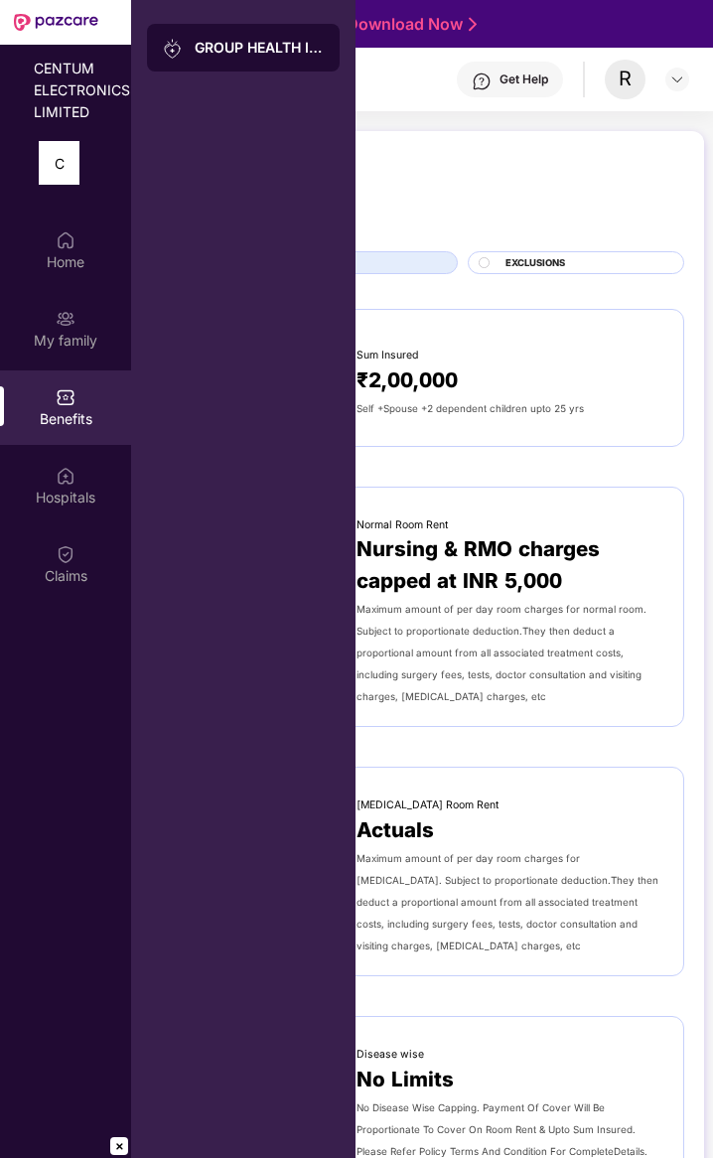
click at [583, 594] on div "CENTUM ELECTRONICS LIMITED C Home My family Benefits Hospitals Claims GROUP HEA…" at bounding box center [356, 579] width 713 height 1158
click at [608, 393] on div "CENTUM ELECTRONICS LIMITED C Home My family Benefits Hospitals Claims GROUP HEA…" at bounding box center [356, 579] width 713 height 1158
click at [408, 626] on div "CENTUM ELECTRONICS LIMITED C Home My family Benefits Hospitals Claims GROUP HEA…" at bounding box center [356, 579] width 713 height 1158
click at [482, 618] on div "CENTUM ELECTRONICS LIMITED C Home My family Benefits Hospitals Claims GROUP HEA…" at bounding box center [356, 579] width 713 height 1158
click at [467, 625] on div "CENTUM ELECTRONICS LIMITED C Home My family Benefits Hospitals Claims GROUP HEA…" at bounding box center [356, 579] width 713 height 1158
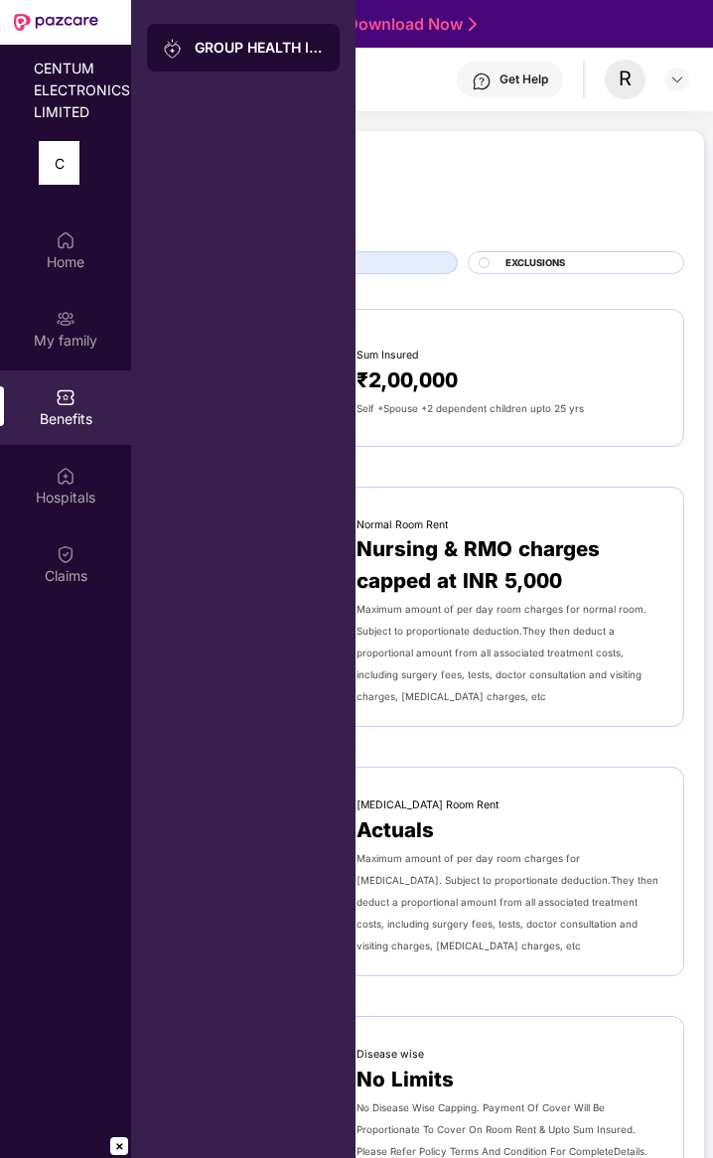
click at [469, 13] on div "CENTUM ELECTRONICS LIMITED C Home My family Benefits Hospitals Claims GROUP HEA…" at bounding box center [356, 579] width 713 height 1158
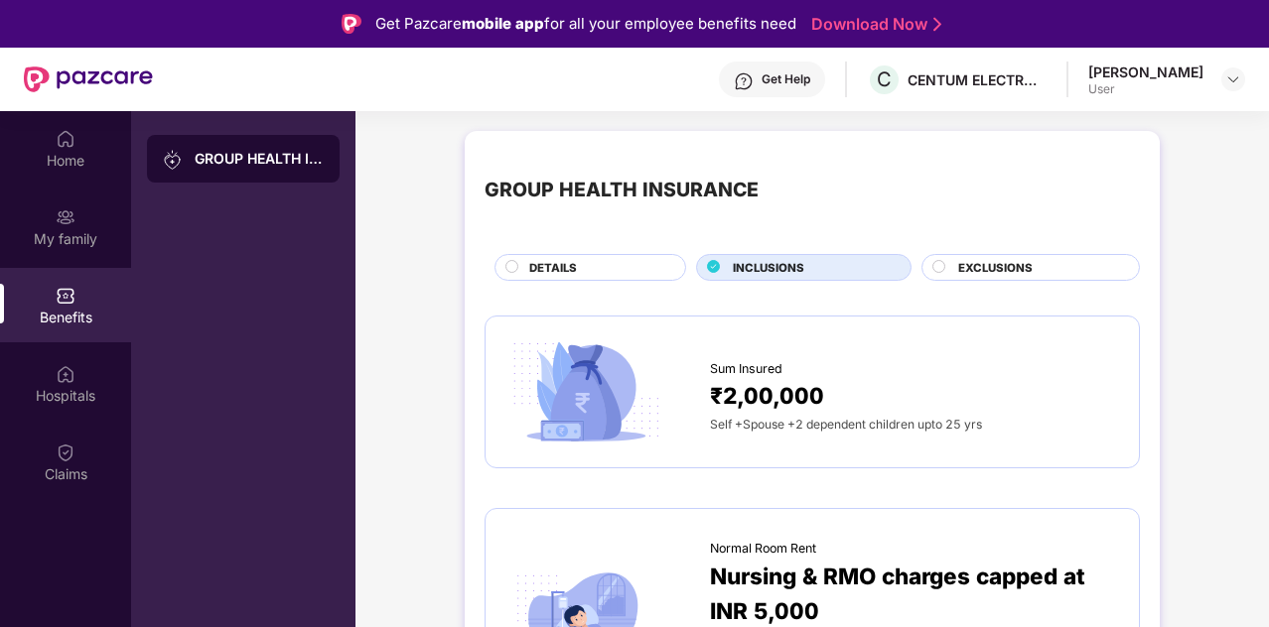
click at [918, 19] on link "Download Now" at bounding box center [873, 24] width 124 height 21
click at [1233, 76] on img at bounding box center [1233, 79] width 16 height 16
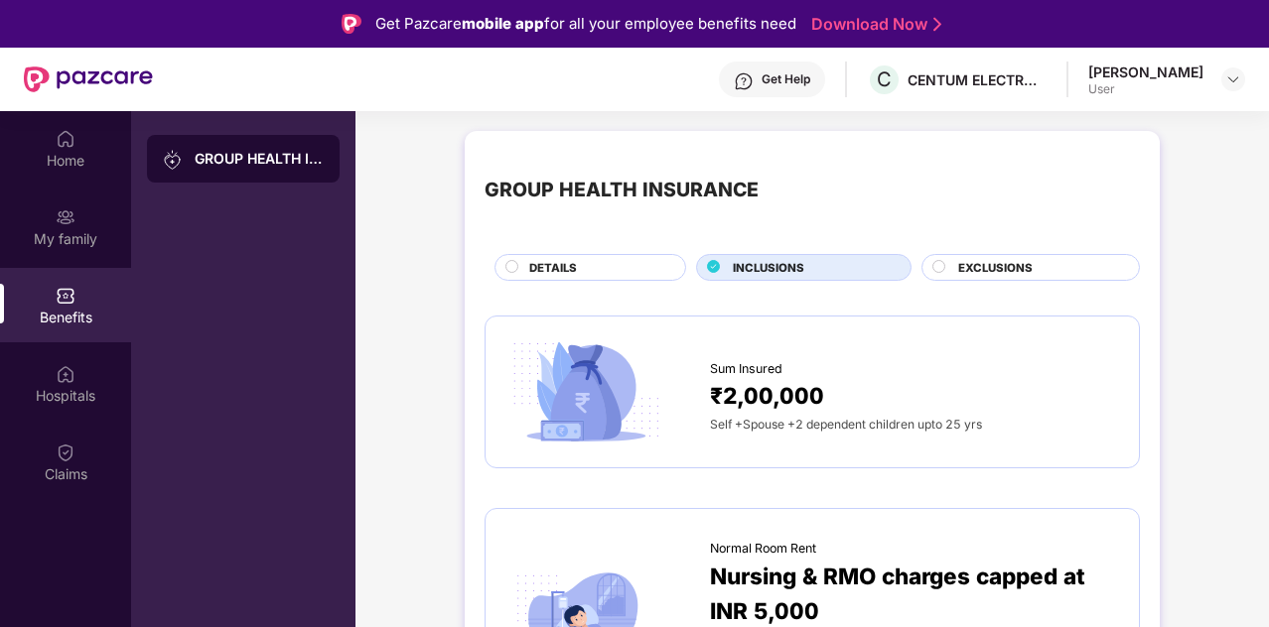
click at [983, 271] on span "EXCLUSIONS" at bounding box center [995, 268] width 74 height 18
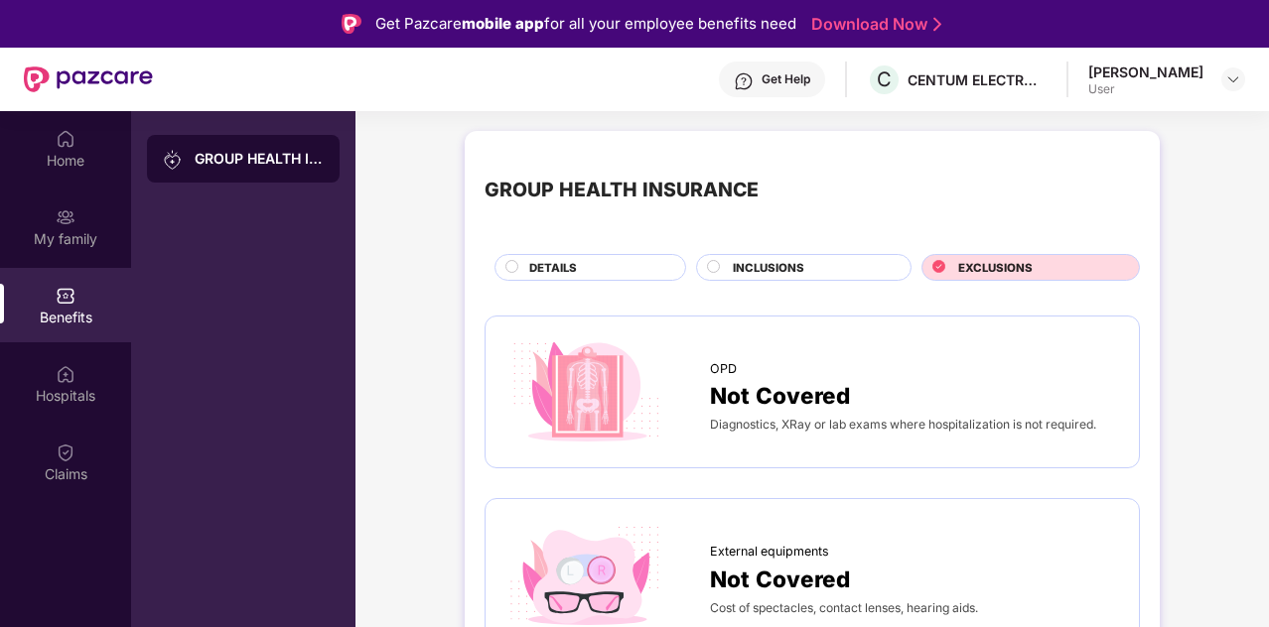
click at [572, 268] on span "DETAILS" at bounding box center [553, 268] width 48 height 18
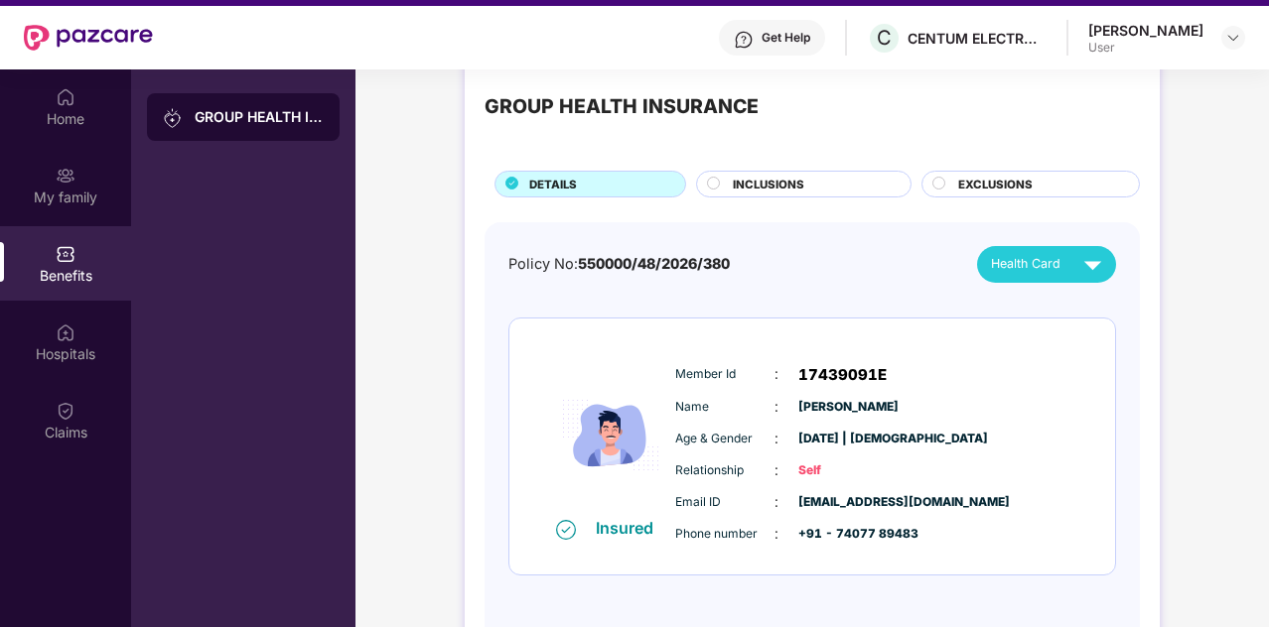
scroll to position [111, 0]
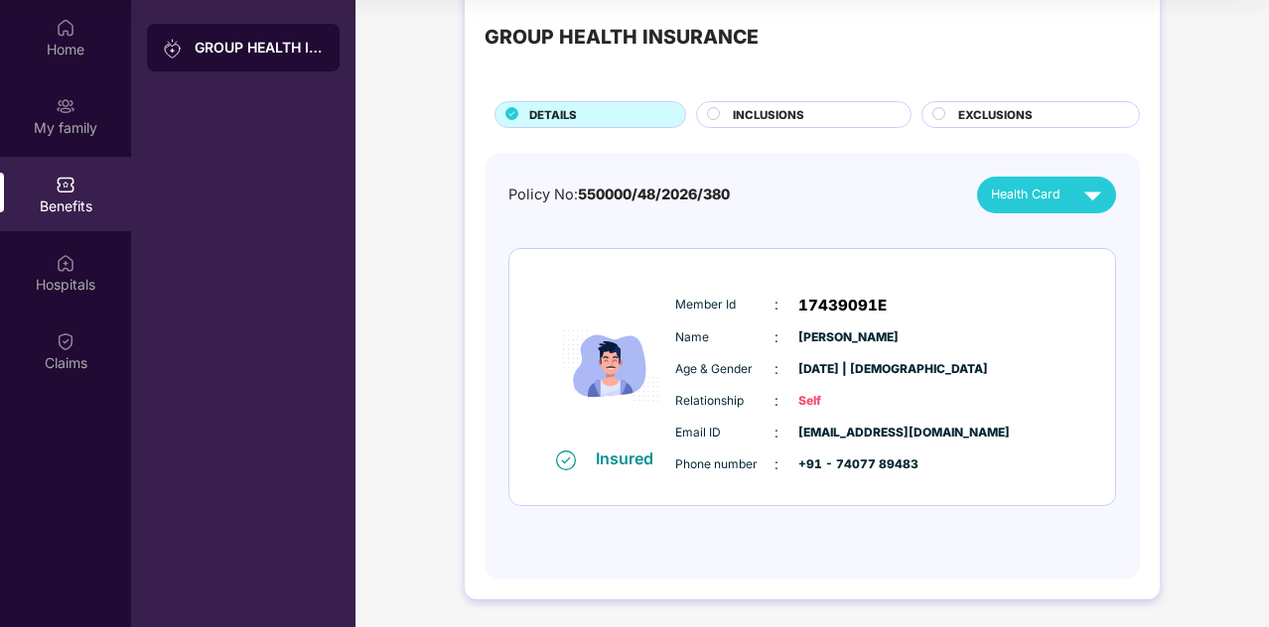
click at [1120, 433] on div "Policy No: 550000/48/2026/380 Health Card Insured Member Id : 17439091E Name : …" at bounding box center [812, 367] width 655 height 428
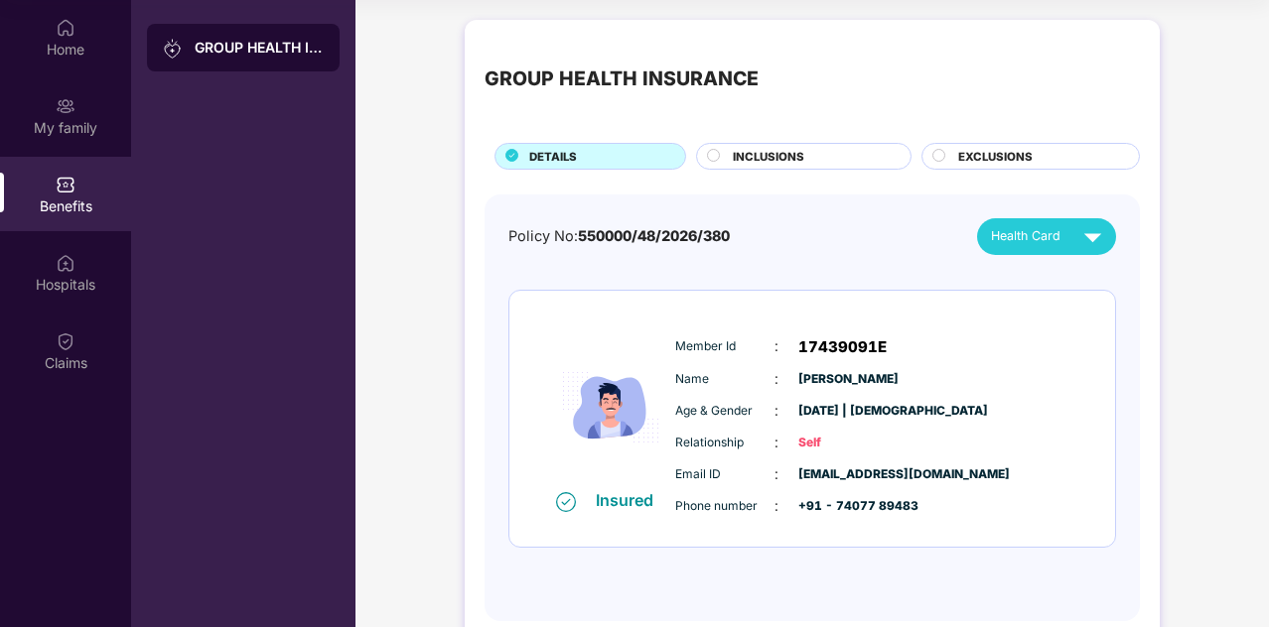
scroll to position [0, 0]
